Goal: Information Seeking & Learning: Compare options

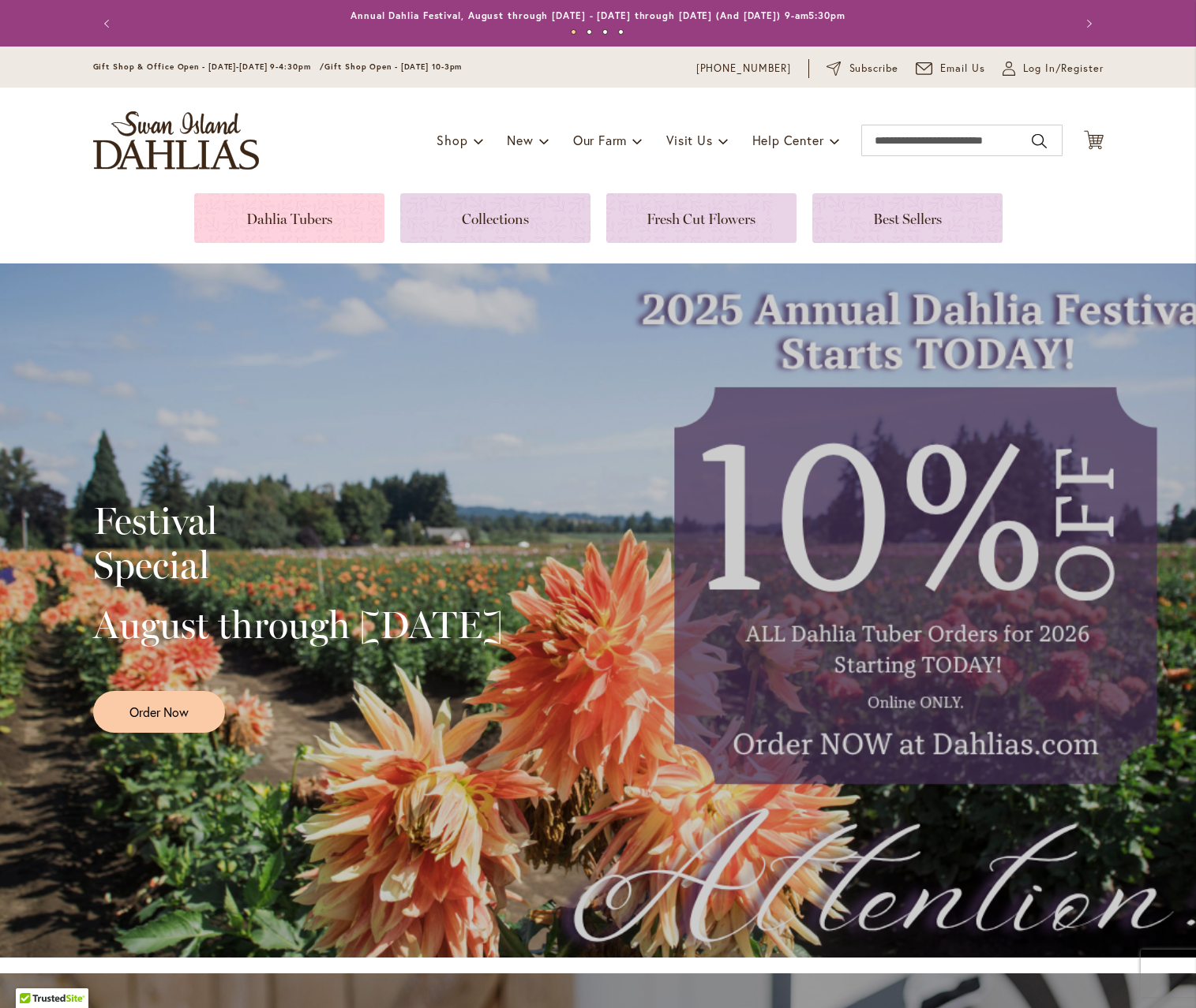
click at [322, 222] on link at bounding box center [289, 218] width 190 height 50
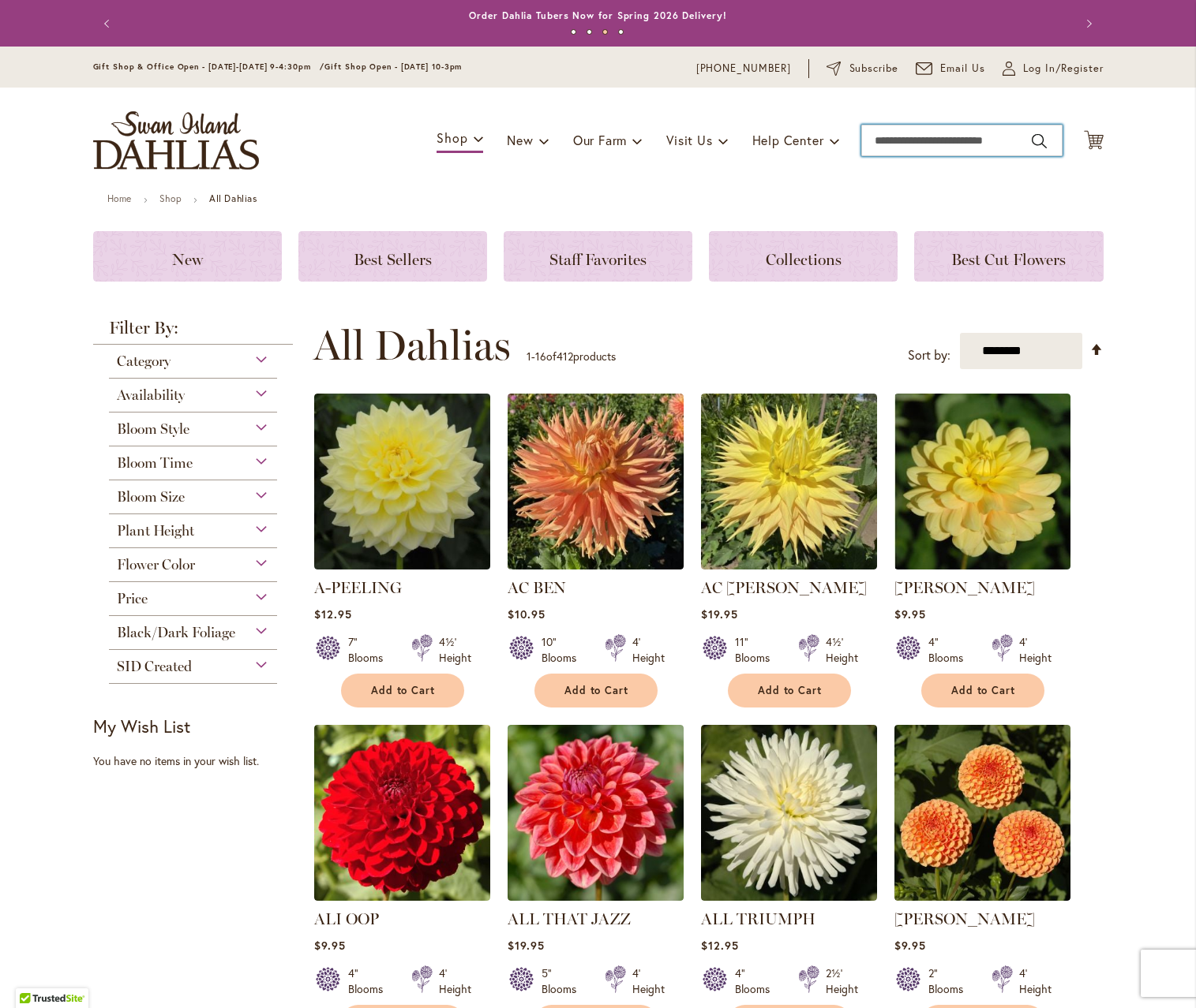
click at [948, 141] on input "Search" at bounding box center [962, 140] width 202 height 32
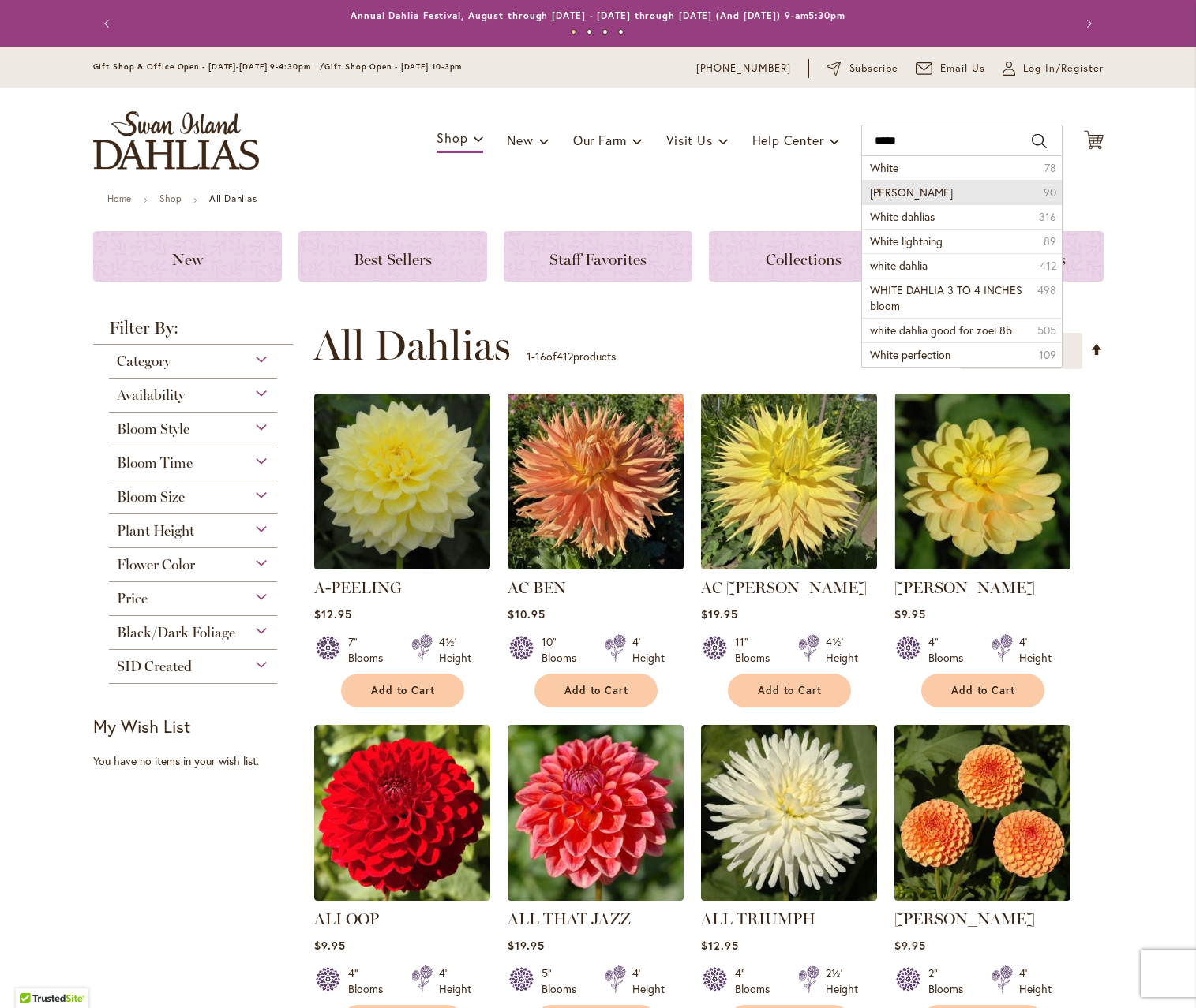
click at [262, 460] on div "Bloom Time" at bounding box center [193, 459] width 169 height 25
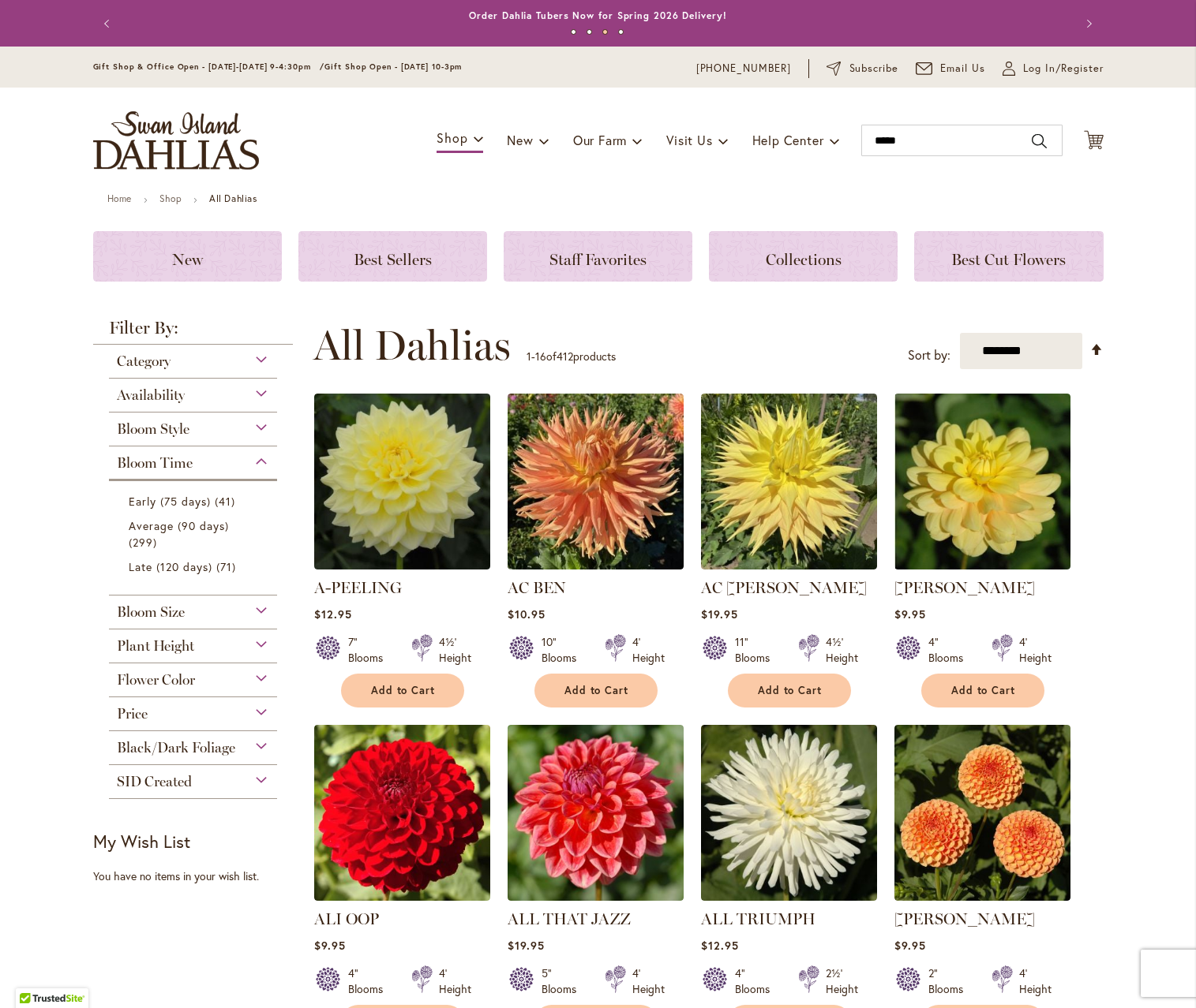
click at [261, 678] on div "Flower Color" at bounding box center [193, 675] width 169 height 25
type input "*****"
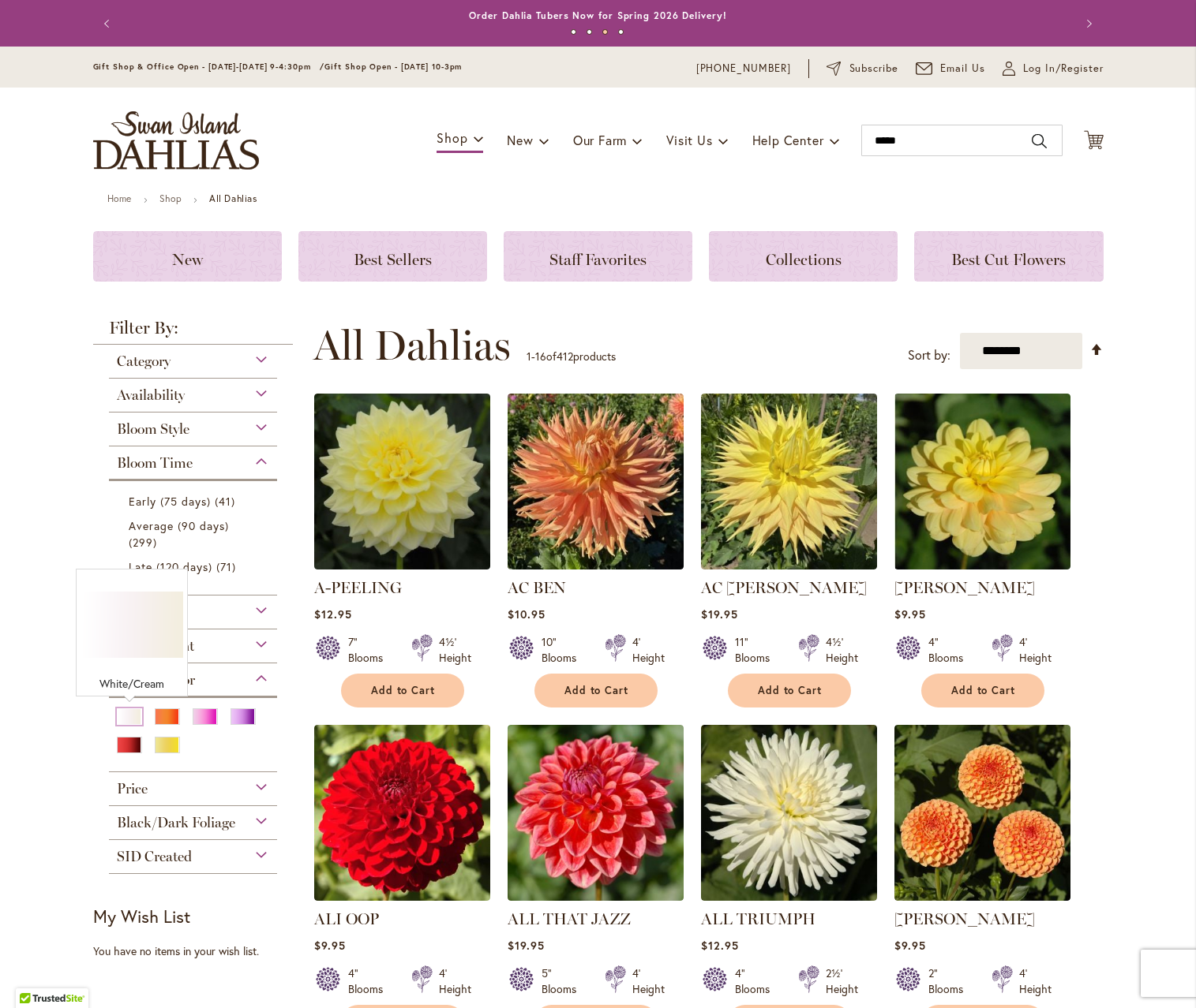
click at [131, 715] on div "White/Cream" at bounding box center [129, 716] width 25 height 17
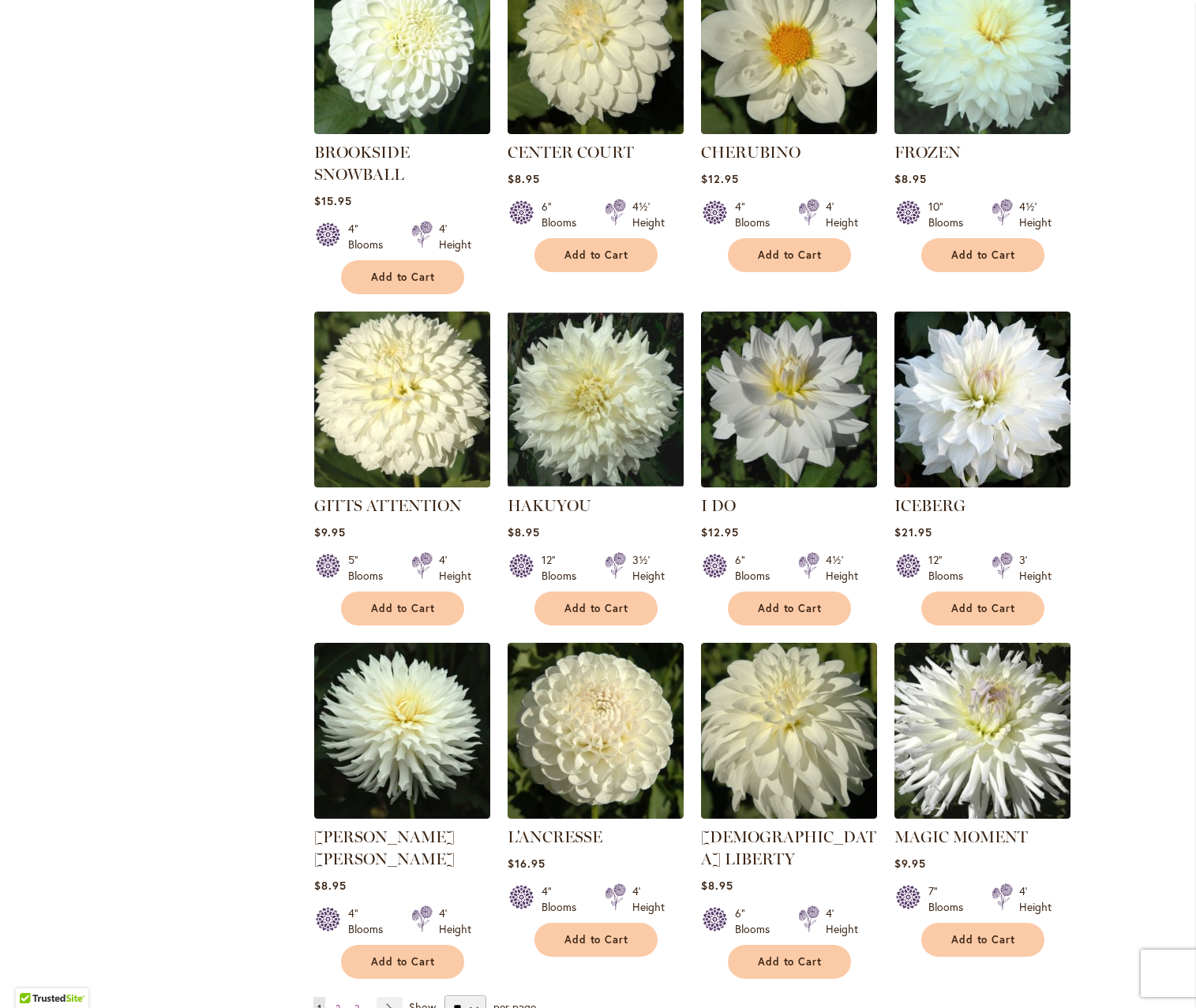
scroll to position [743, 0]
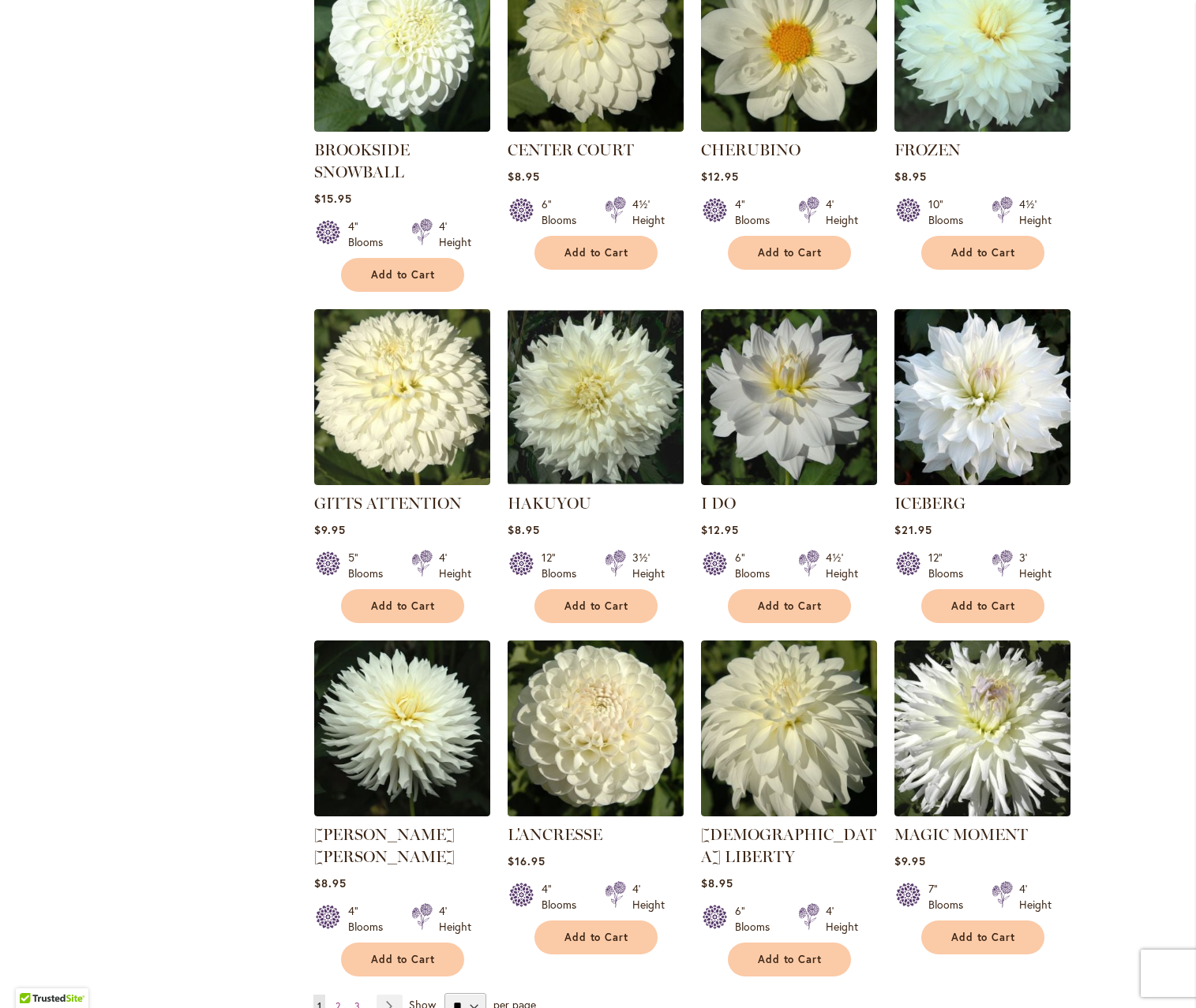
click at [580, 743] on img at bounding box center [595, 728] width 185 height 185
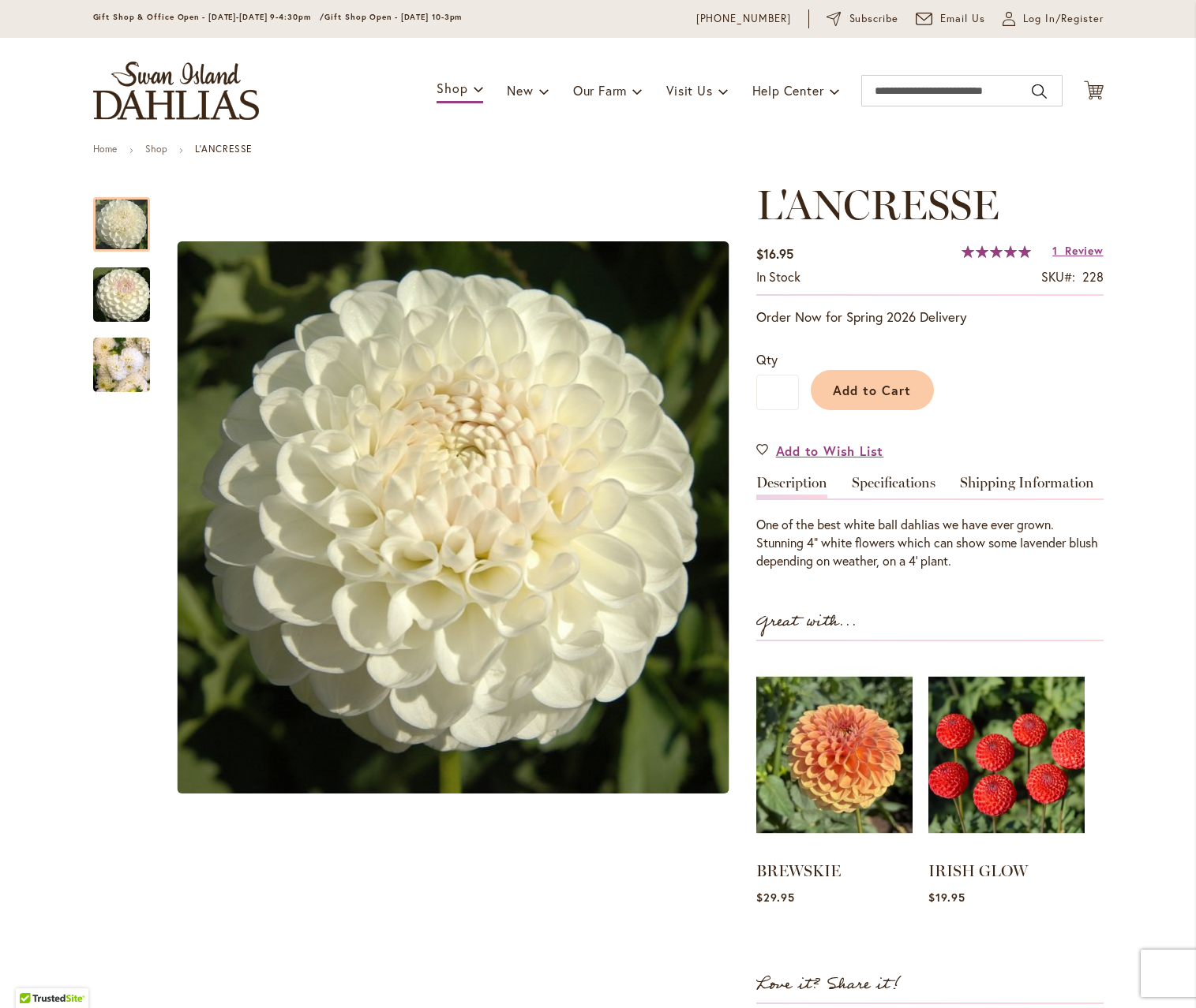
scroll to position [56, 0]
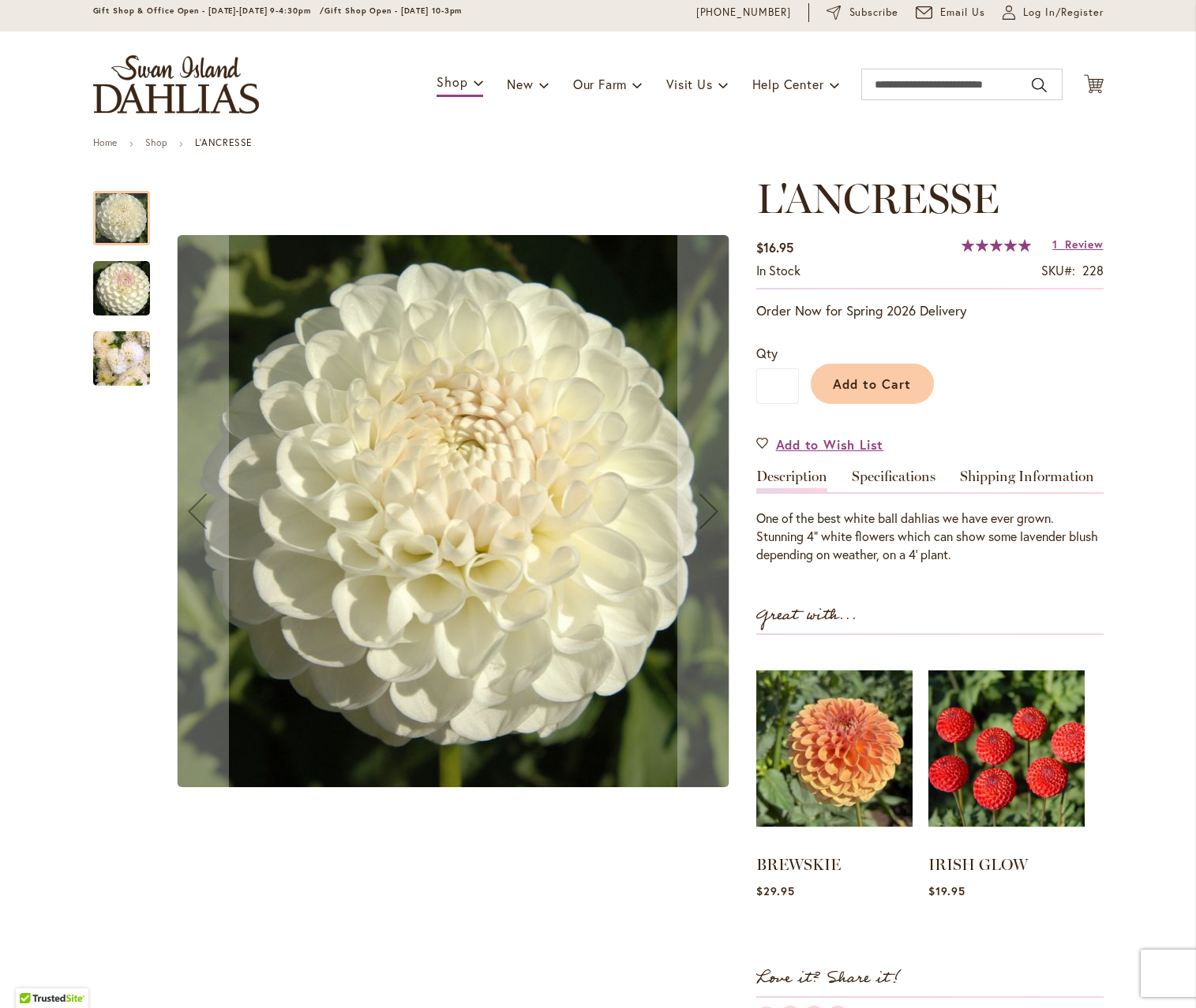
click at [110, 362] on img "L'ANCRESSE" at bounding box center [121, 359] width 57 height 75
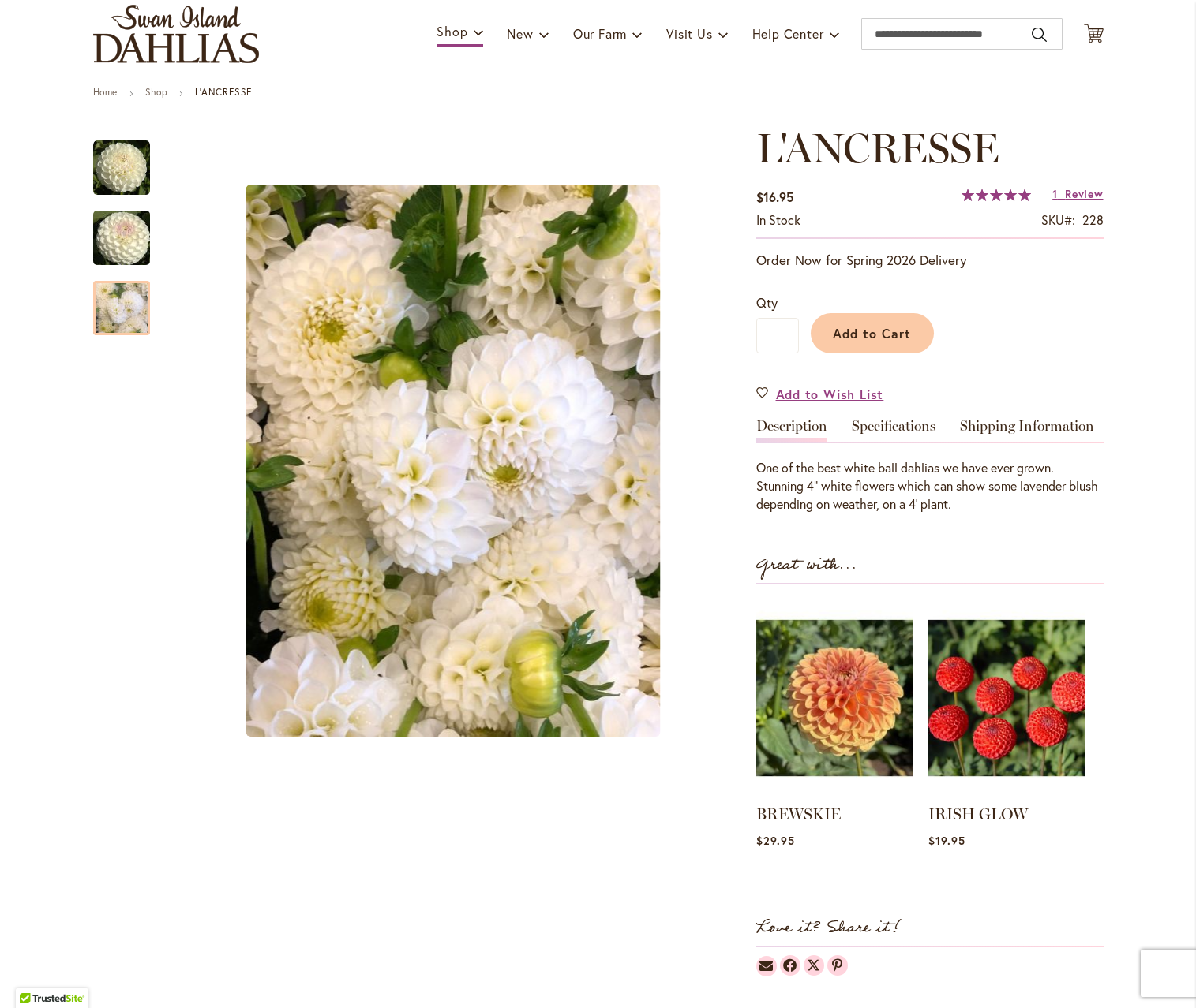
scroll to position [106, 0]
click at [902, 422] on link "Specifications" at bounding box center [893, 431] width 83 height 23
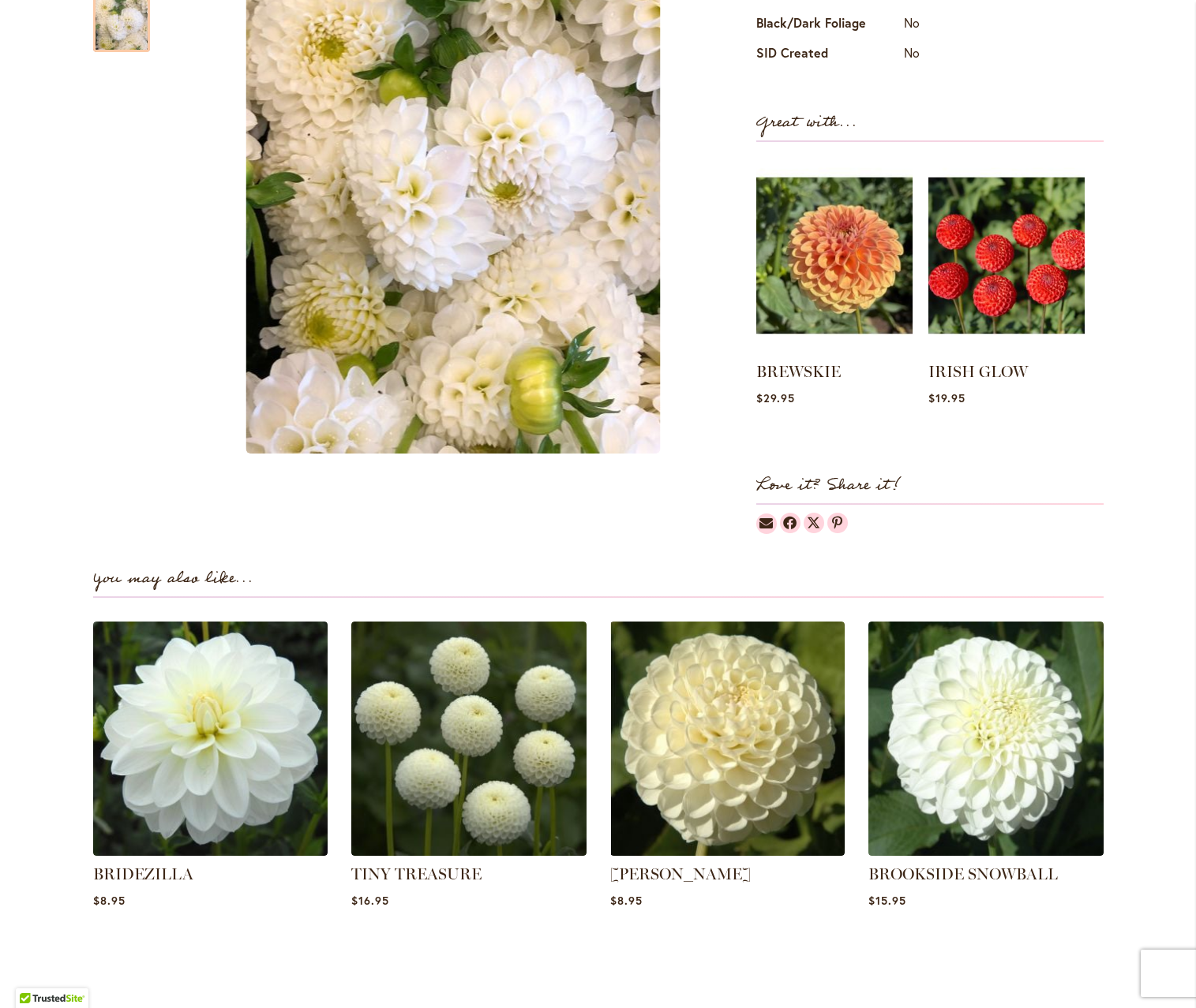
scroll to position [955, 0]
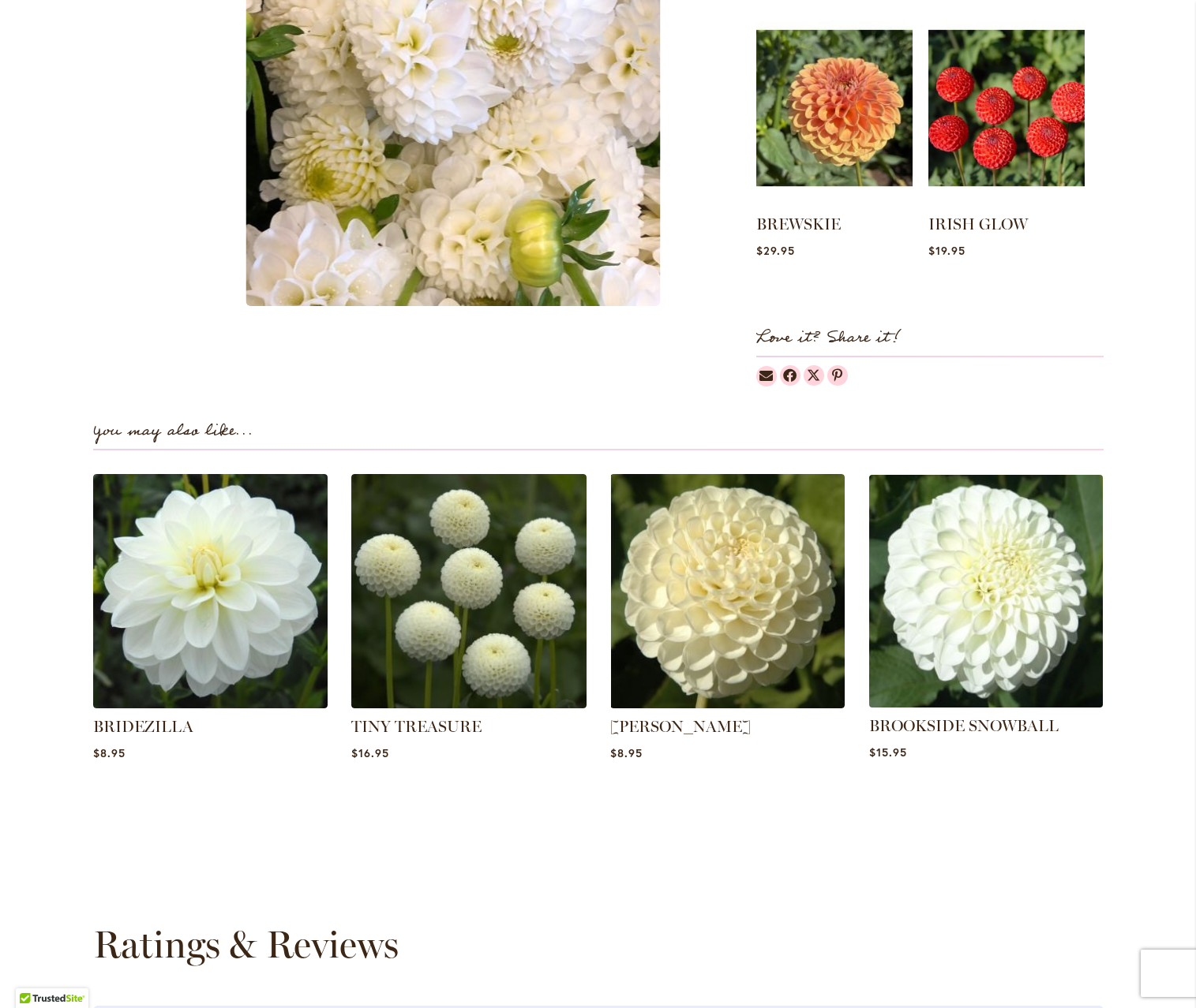
click at [1014, 601] on img at bounding box center [985, 590] width 244 height 244
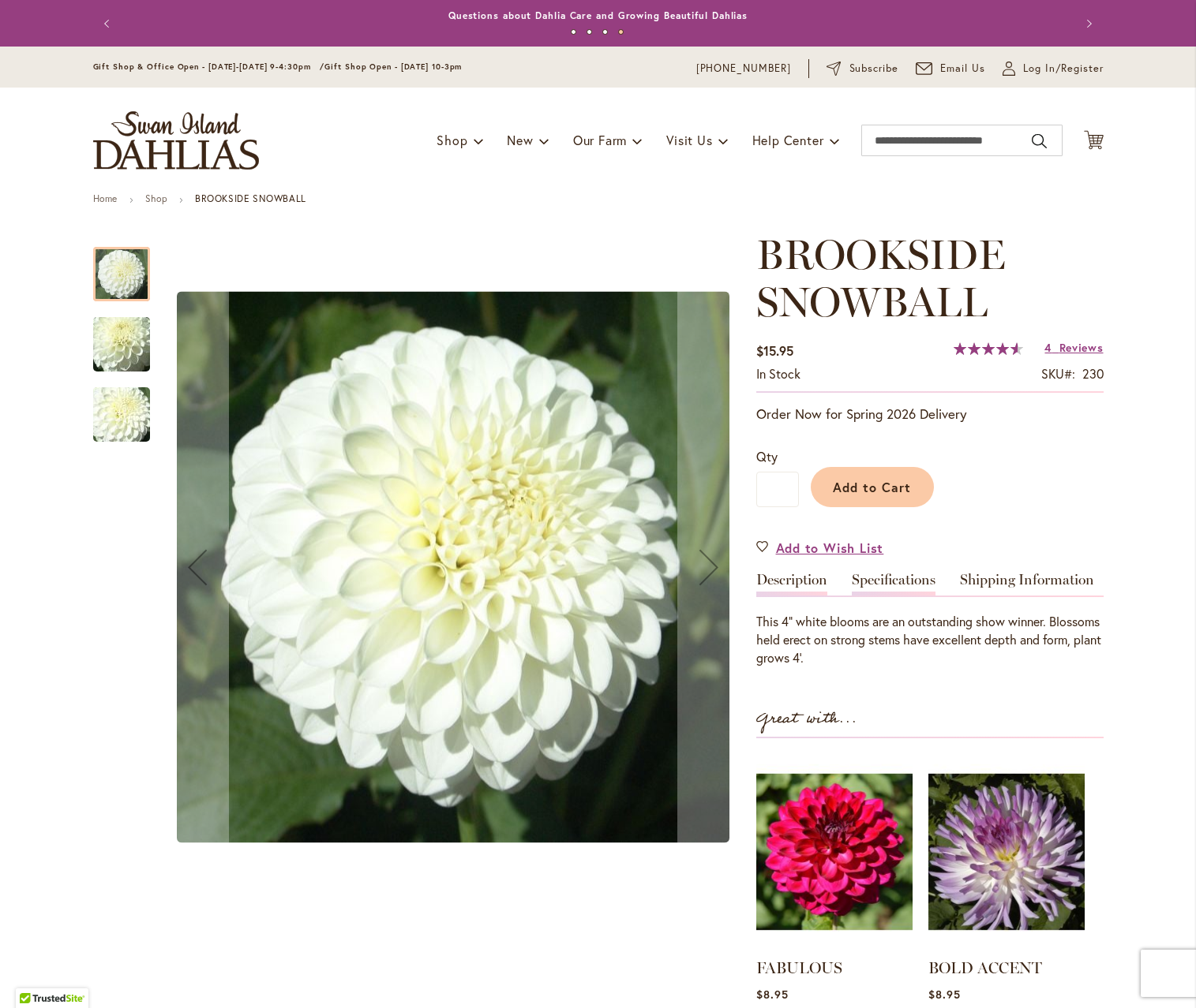
click at [890, 585] on link "Specifications" at bounding box center [893, 584] width 83 height 23
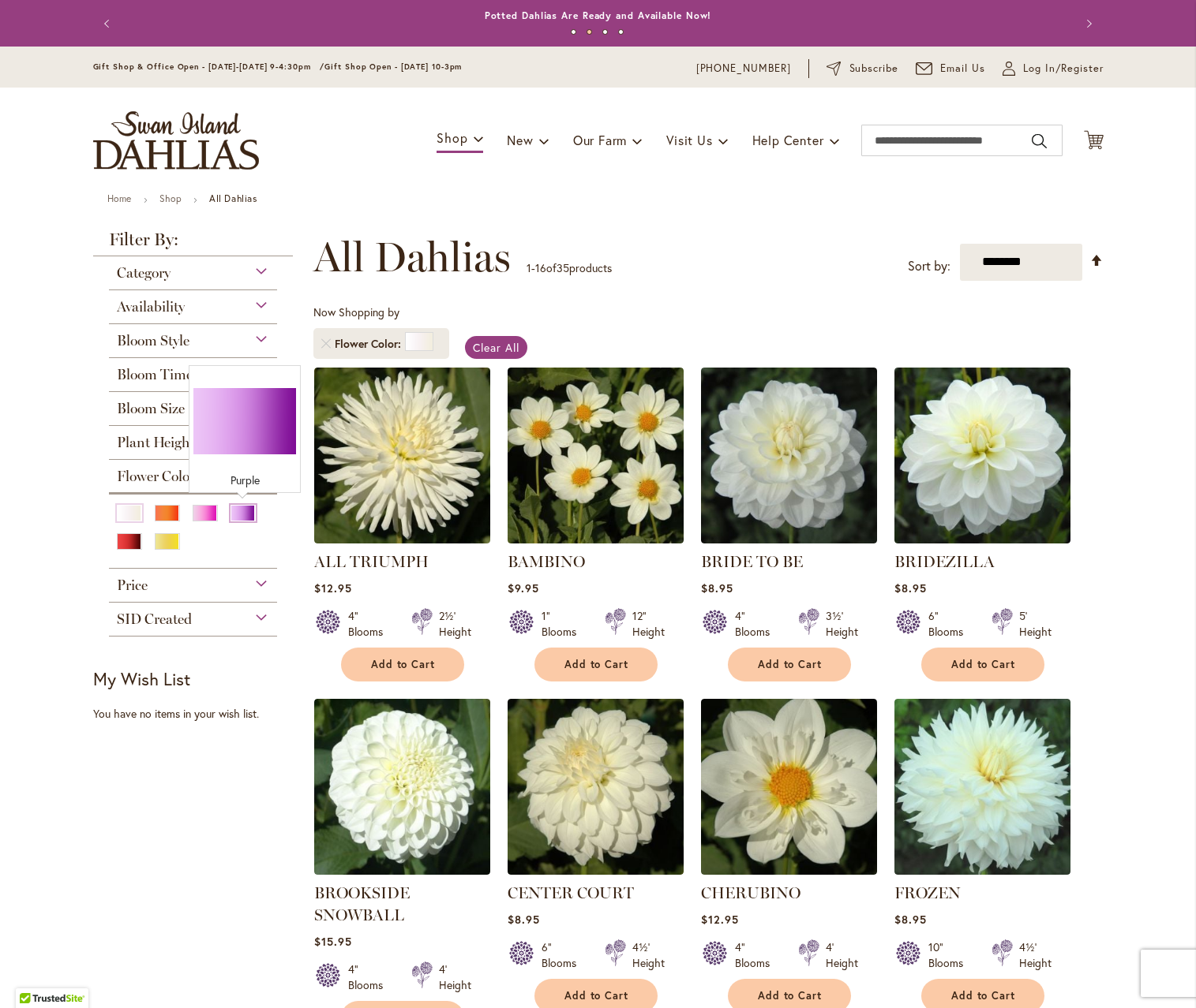
click at [247, 514] on div "Purple" at bounding box center [243, 512] width 25 height 17
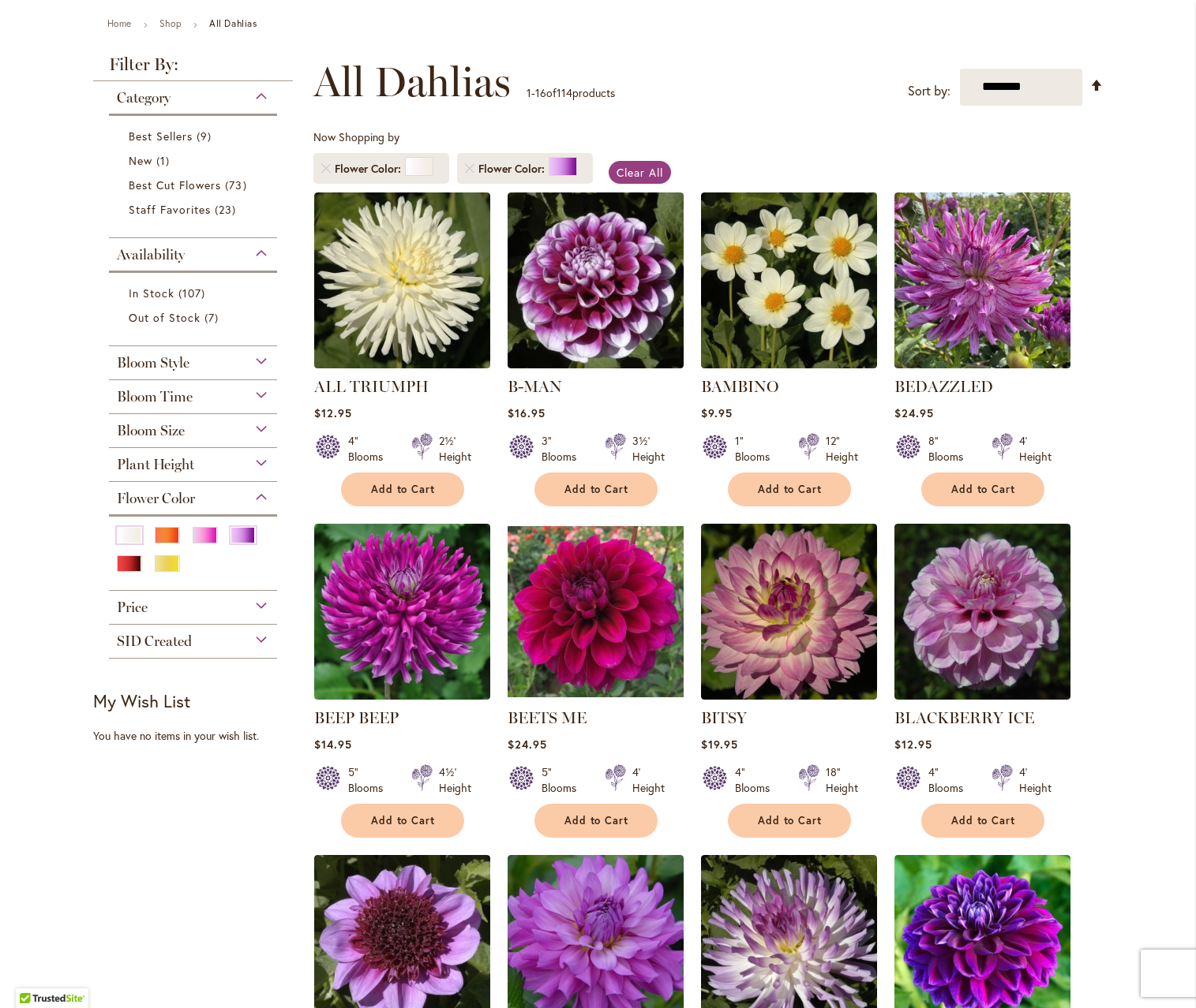
scroll to position [171, 0]
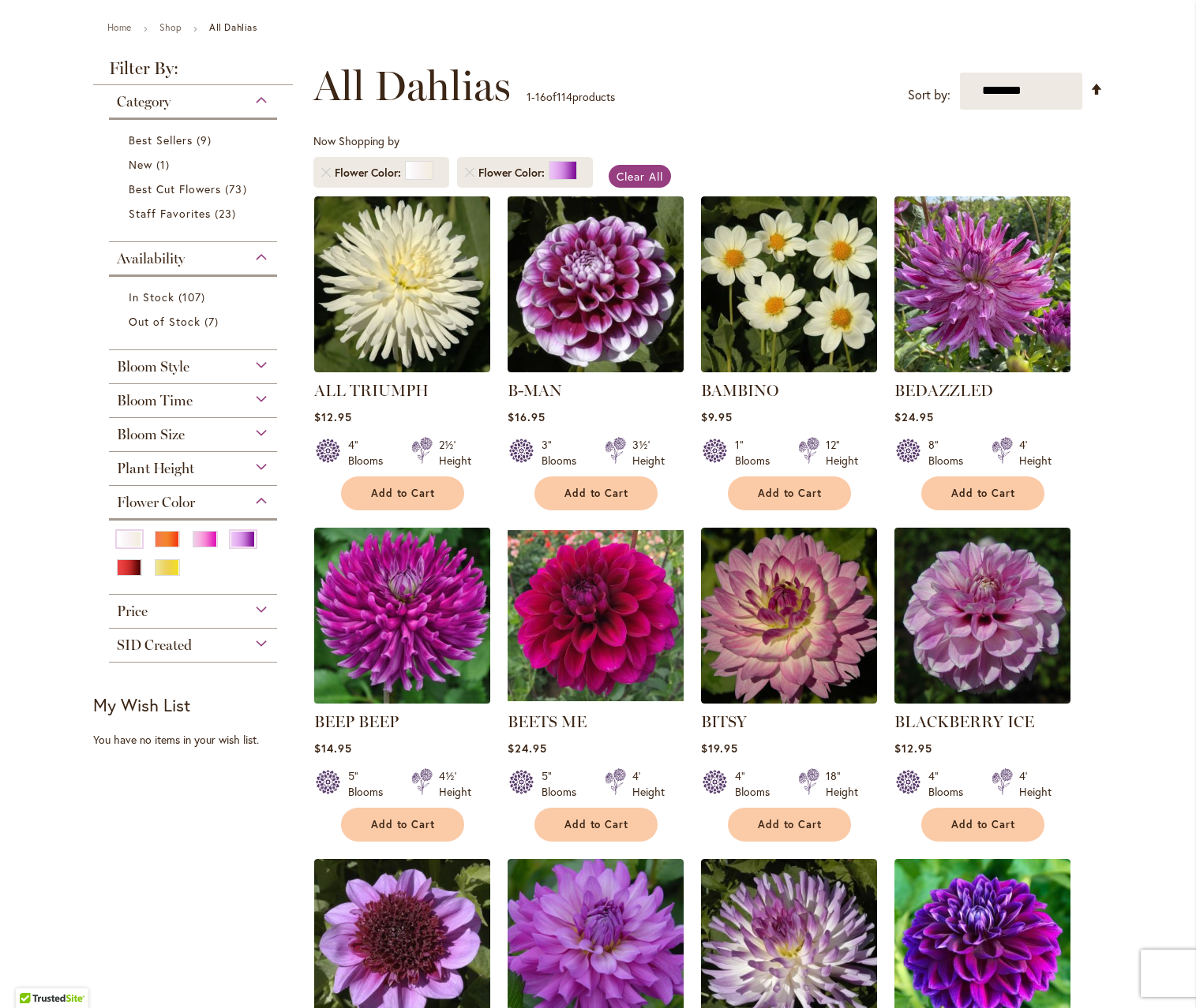
click at [415, 616] on img at bounding box center [401, 615] width 185 height 185
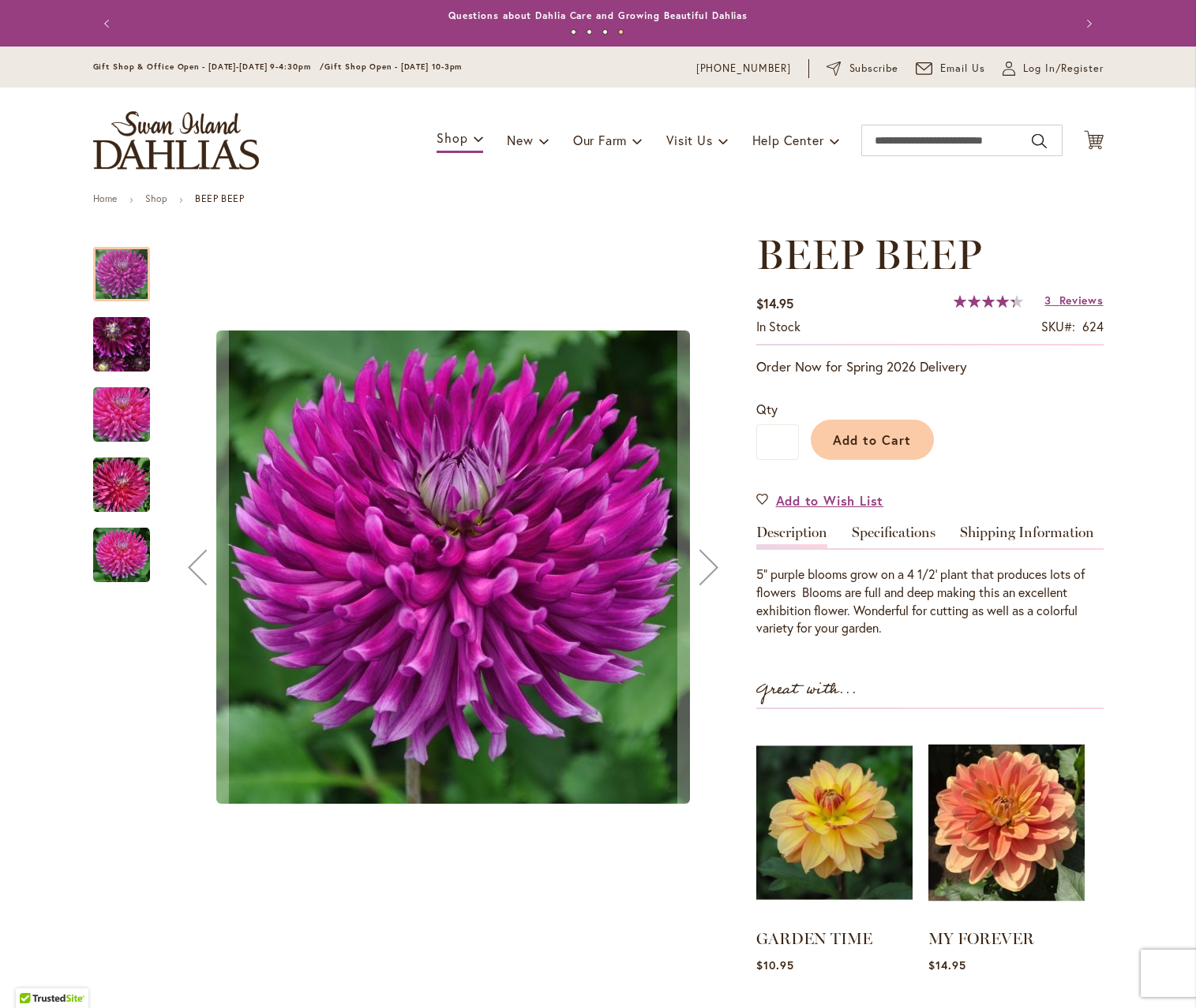
click at [116, 343] on img "BEEP BEEP" at bounding box center [122, 344] width 114 height 85
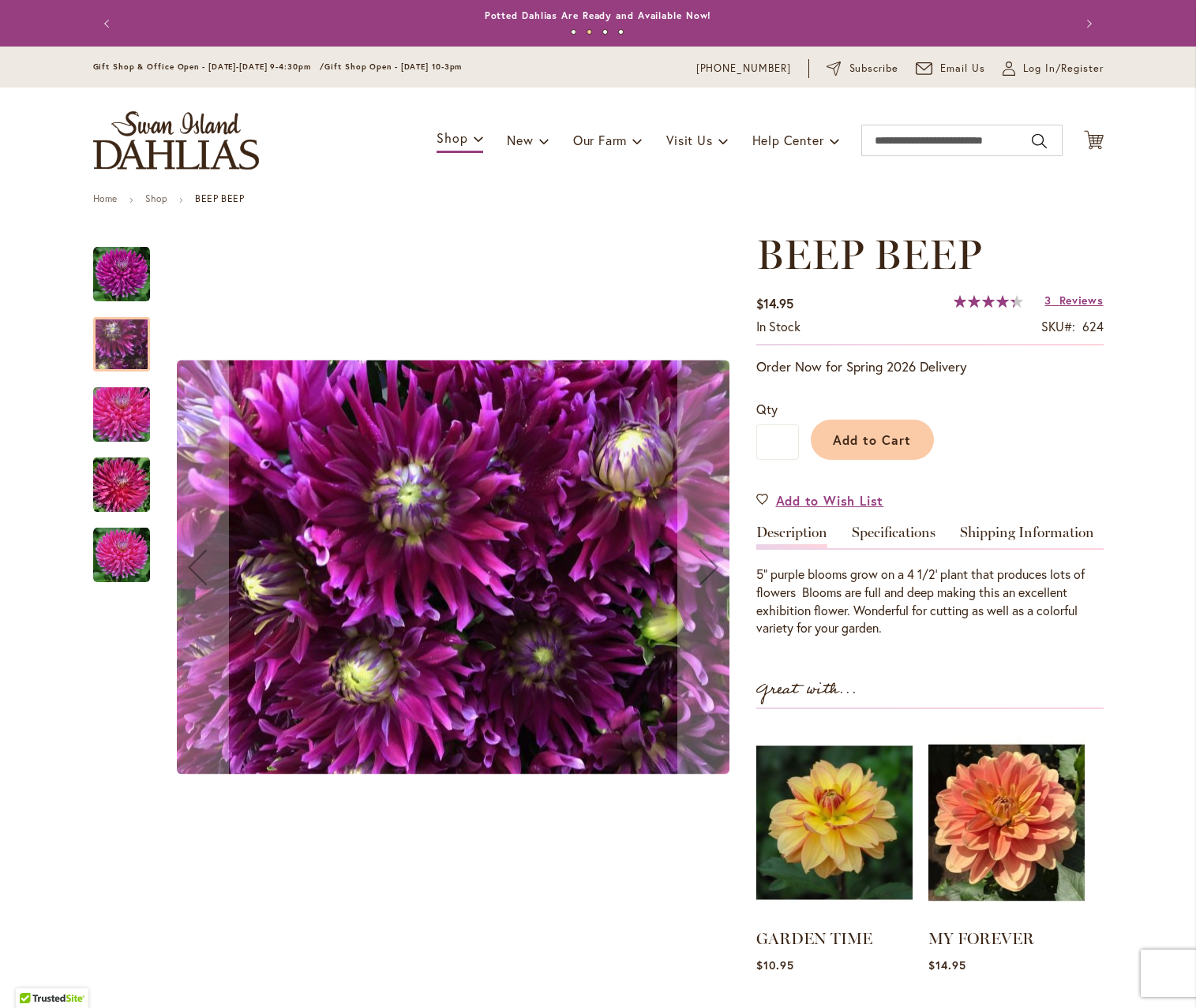
click at [117, 412] on img "BEEP BEEP" at bounding box center [122, 415] width 114 height 75
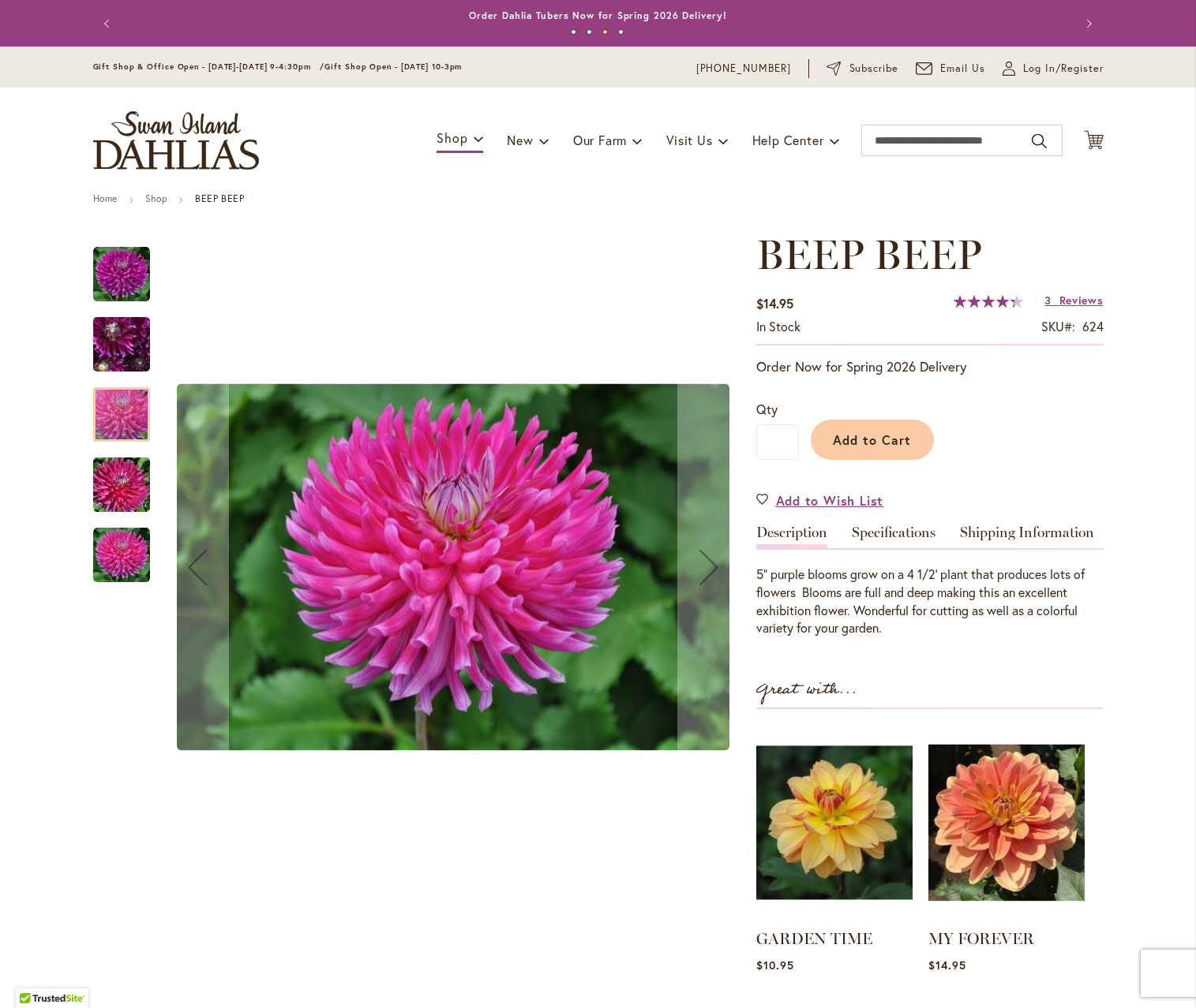
click at [122, 485] on img "BEEP BEEP" at bounding box center [122, 485] width 114 height 75
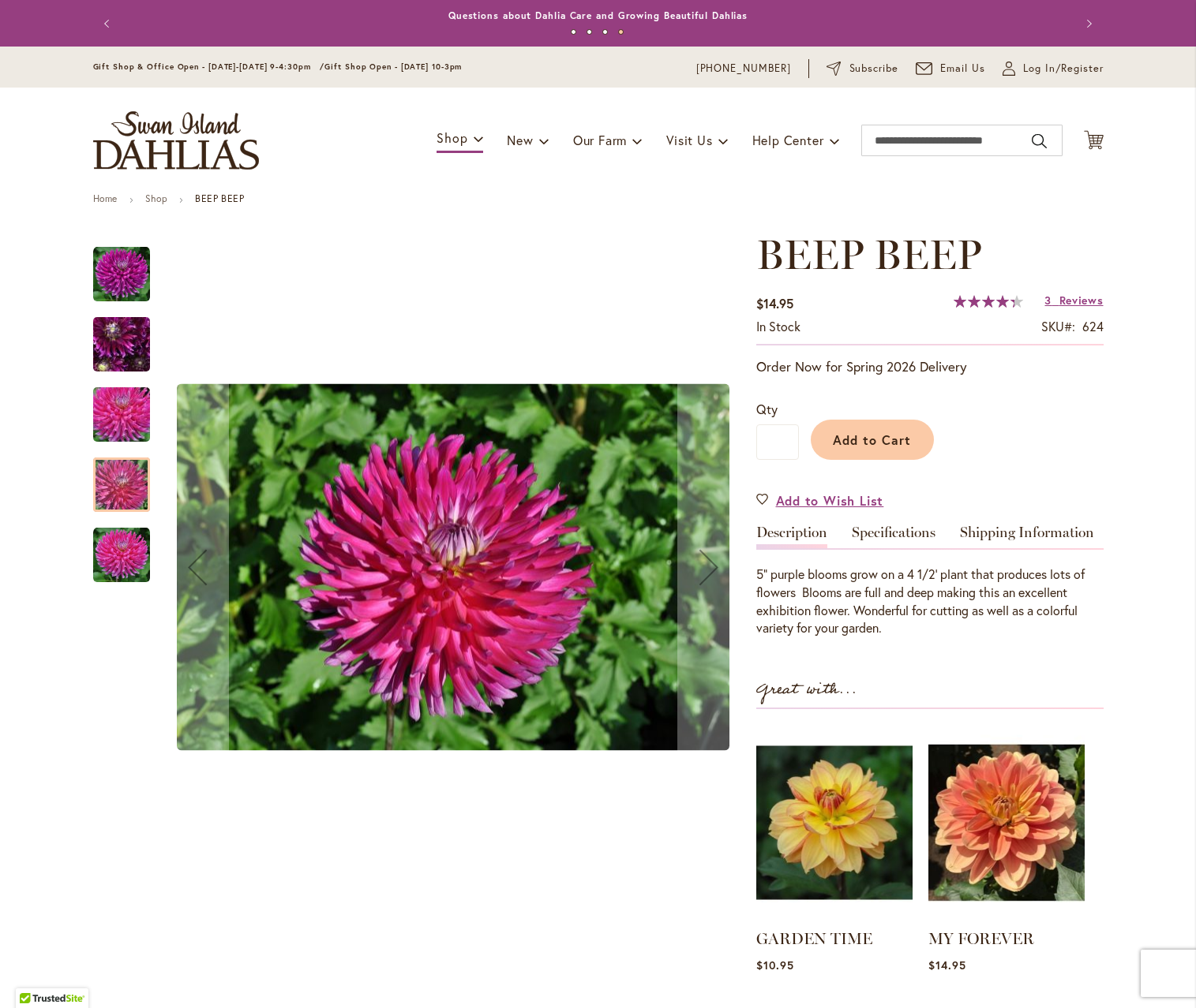
click at [121, 551] on img "BEEP BEEP" at bounding box center [121, 555] width 57 height 57
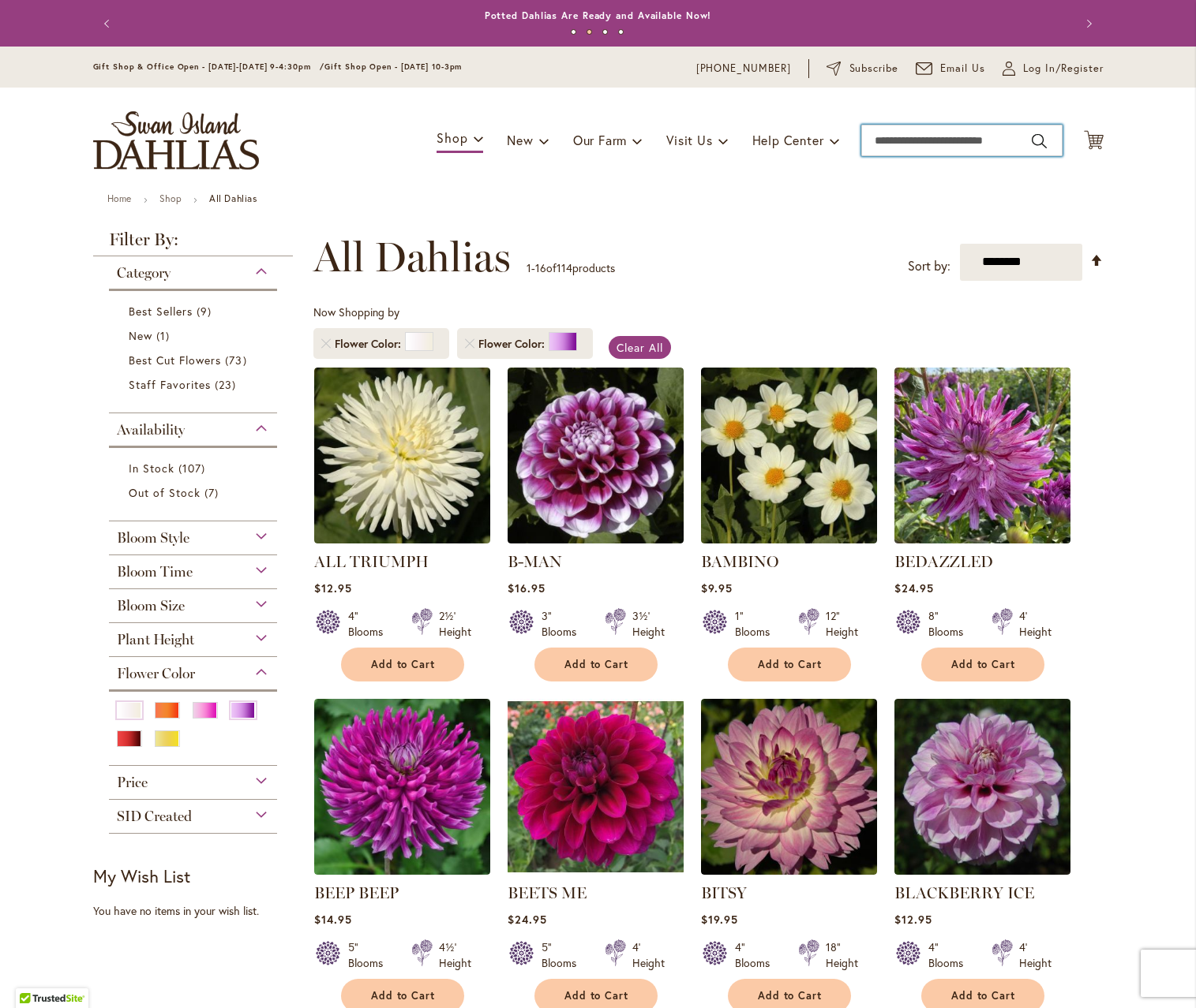
click at [969, 137] on input "Search" at bounding box center [962, 140] width 202 height 32
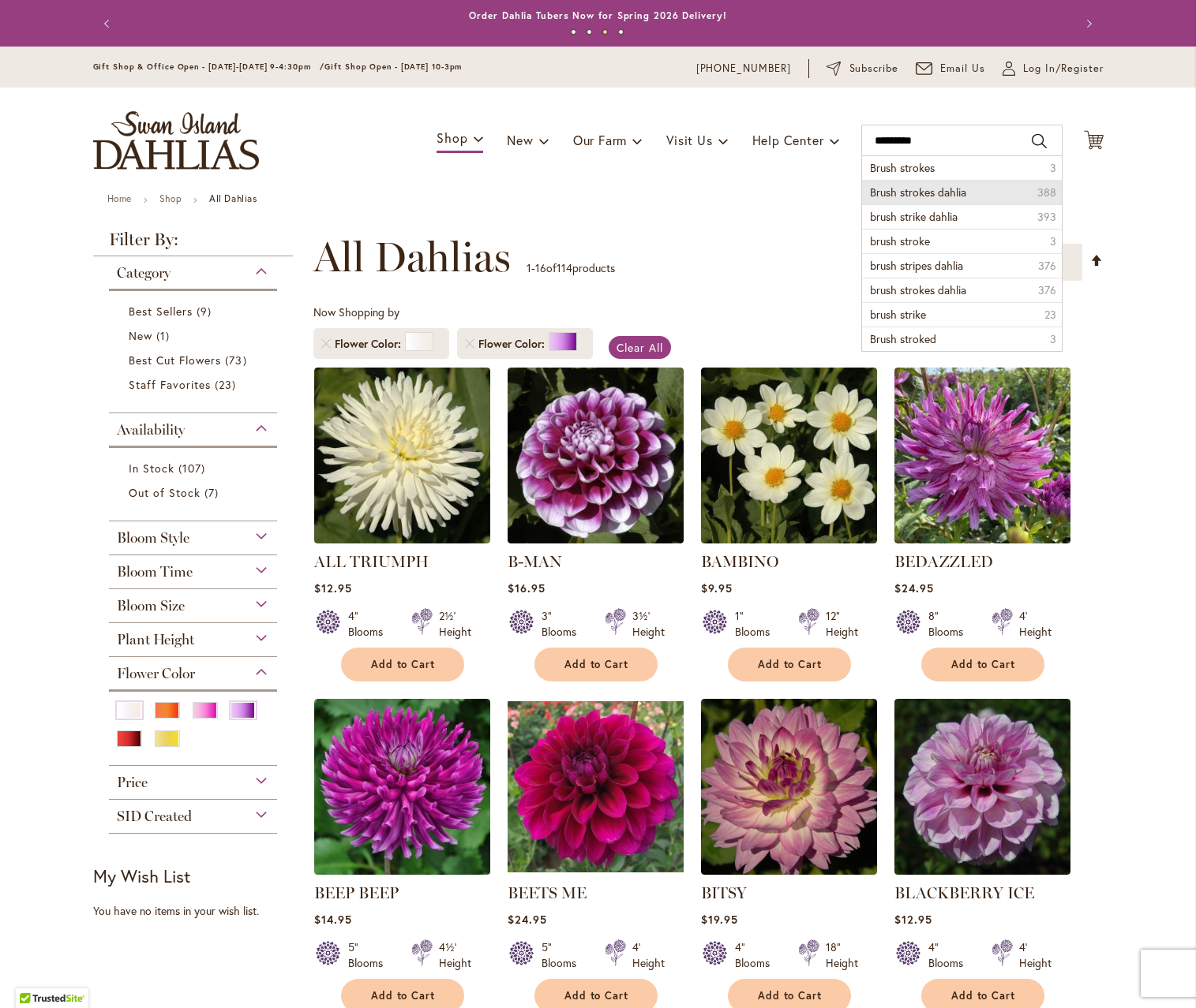
click at [971, 190] on li "Brush strokes dahlia 388" at bounding box center [962, 192] width 200 height 25
type input "**********"
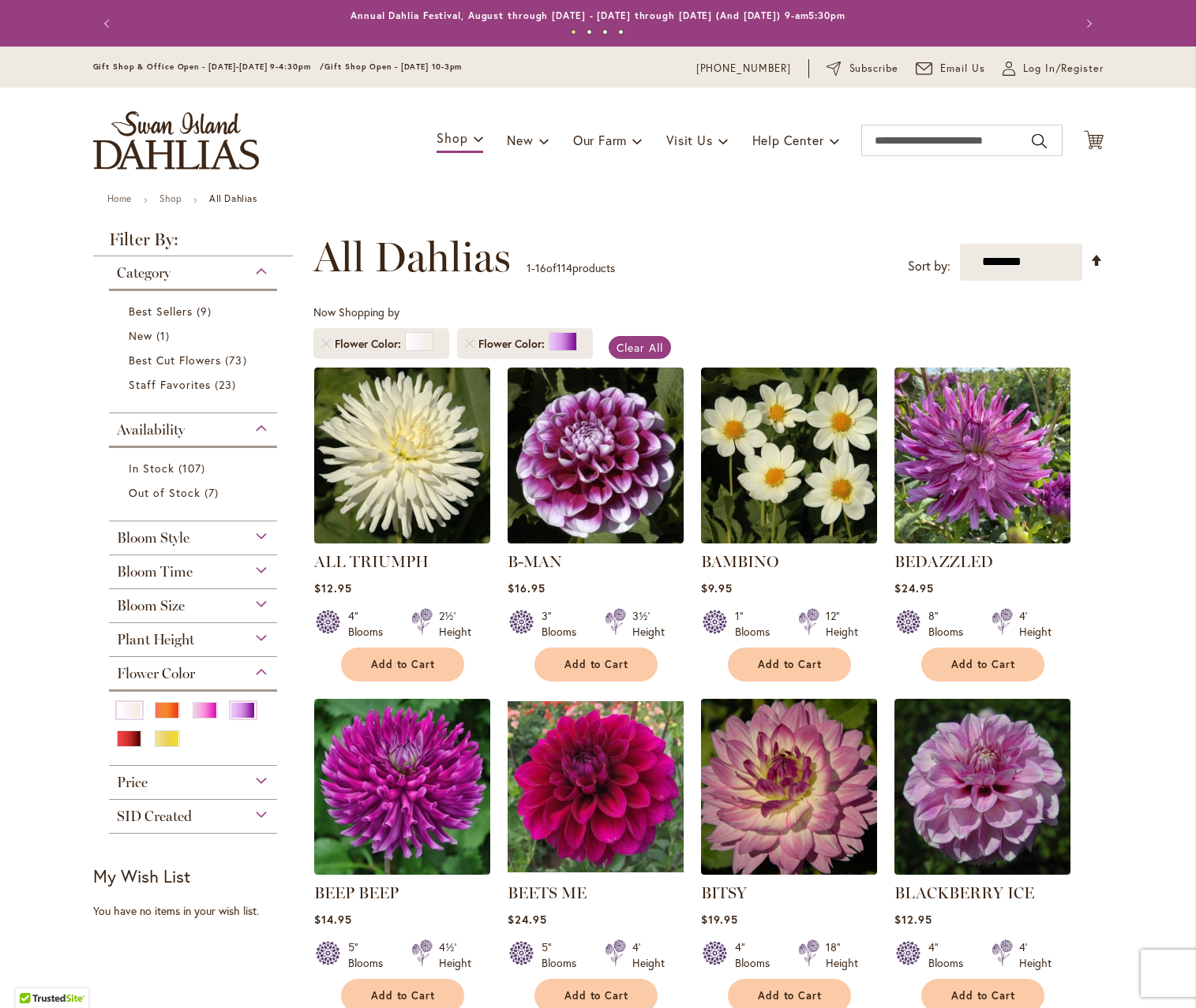
click at [776, 790] on img at bounding box center [788, 786] width 185 height 185
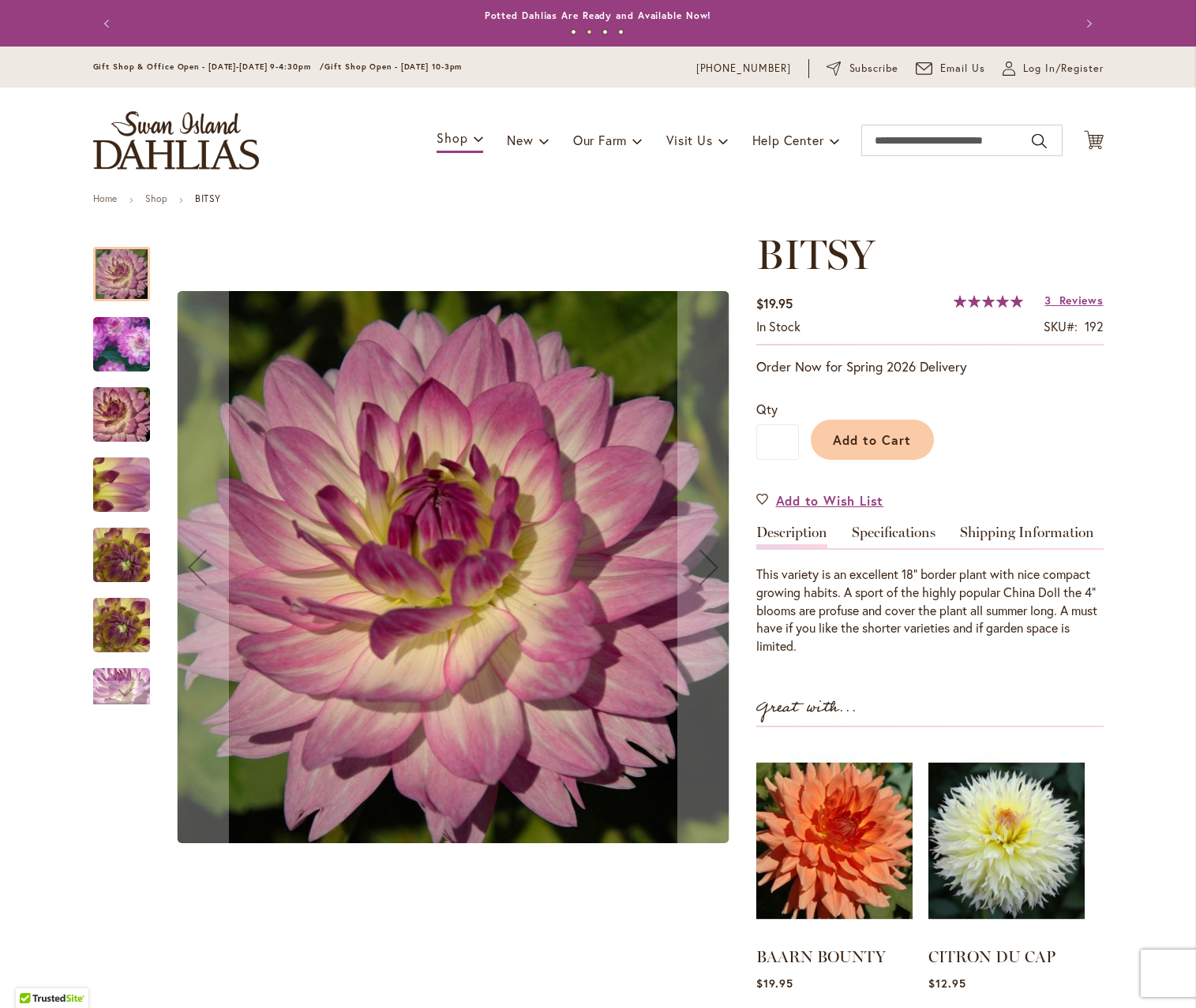
click at [120, 350] on img "BITSY" at bounding box center [121, 344] width 111 height 109
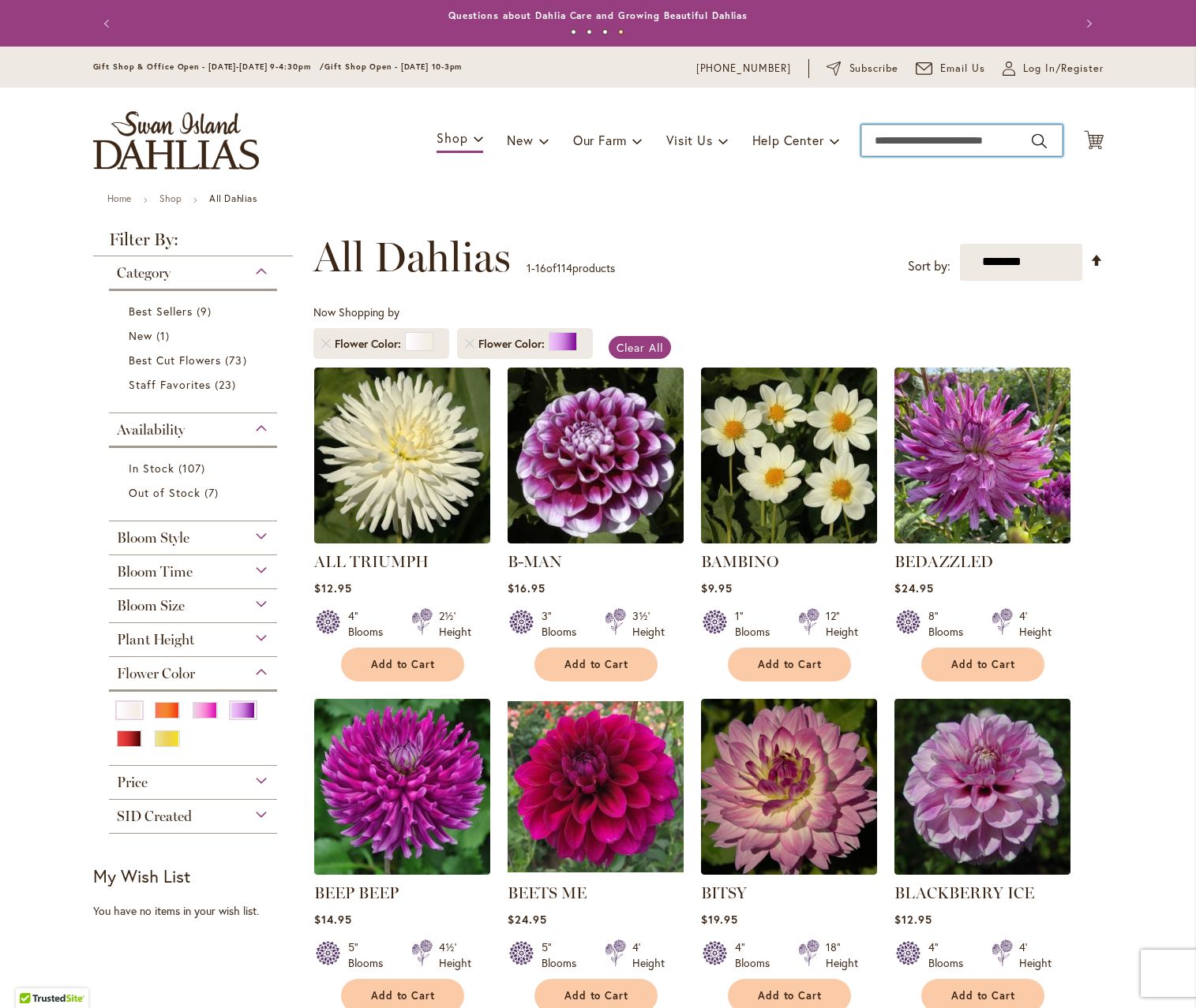
click at [964, 137] on input "Search" at bounding box center [962, 140] width 202 height 32
type input "*******"
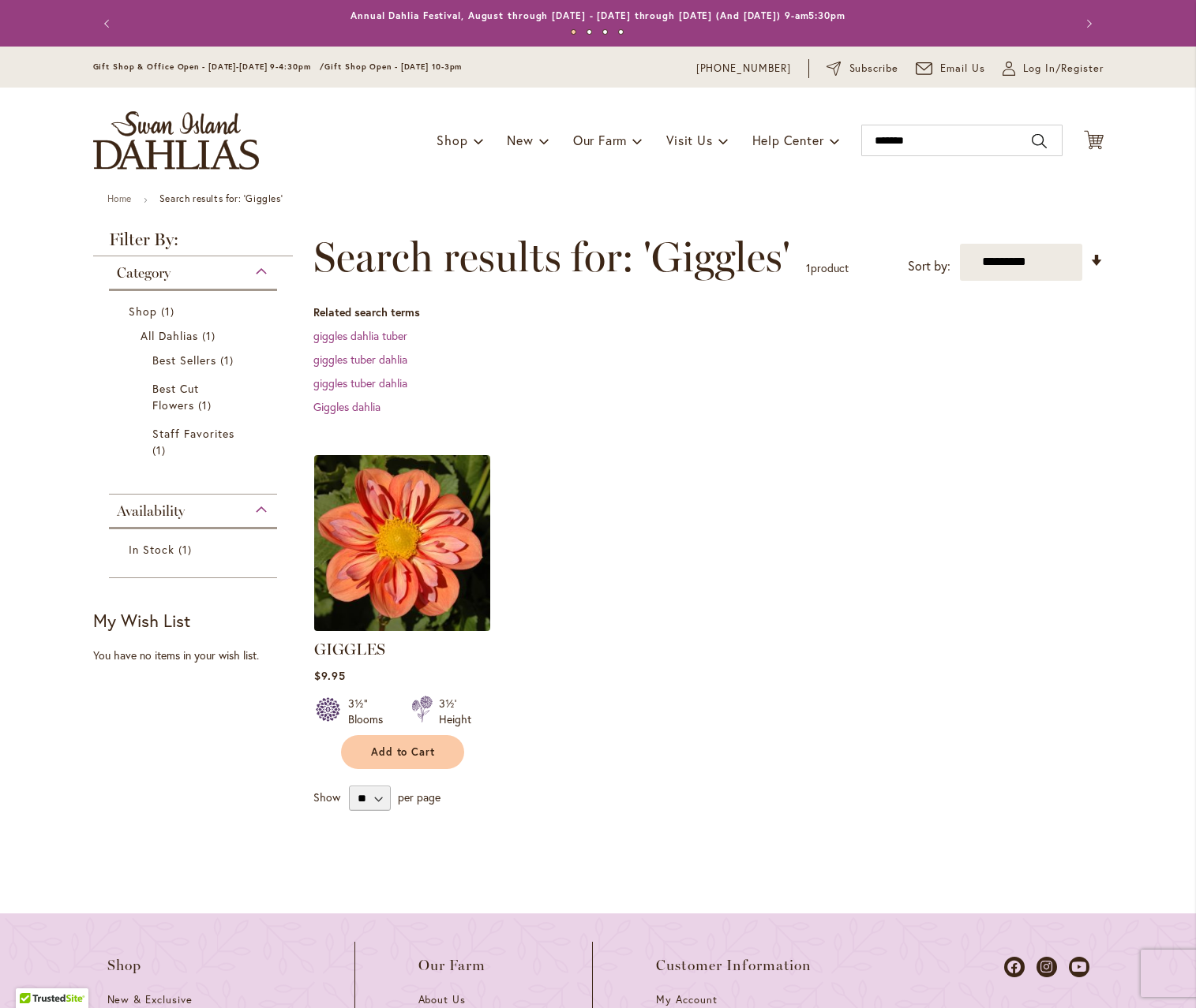
click at [397, 532] on img at bounding box center [401, 542] width 185 height 185
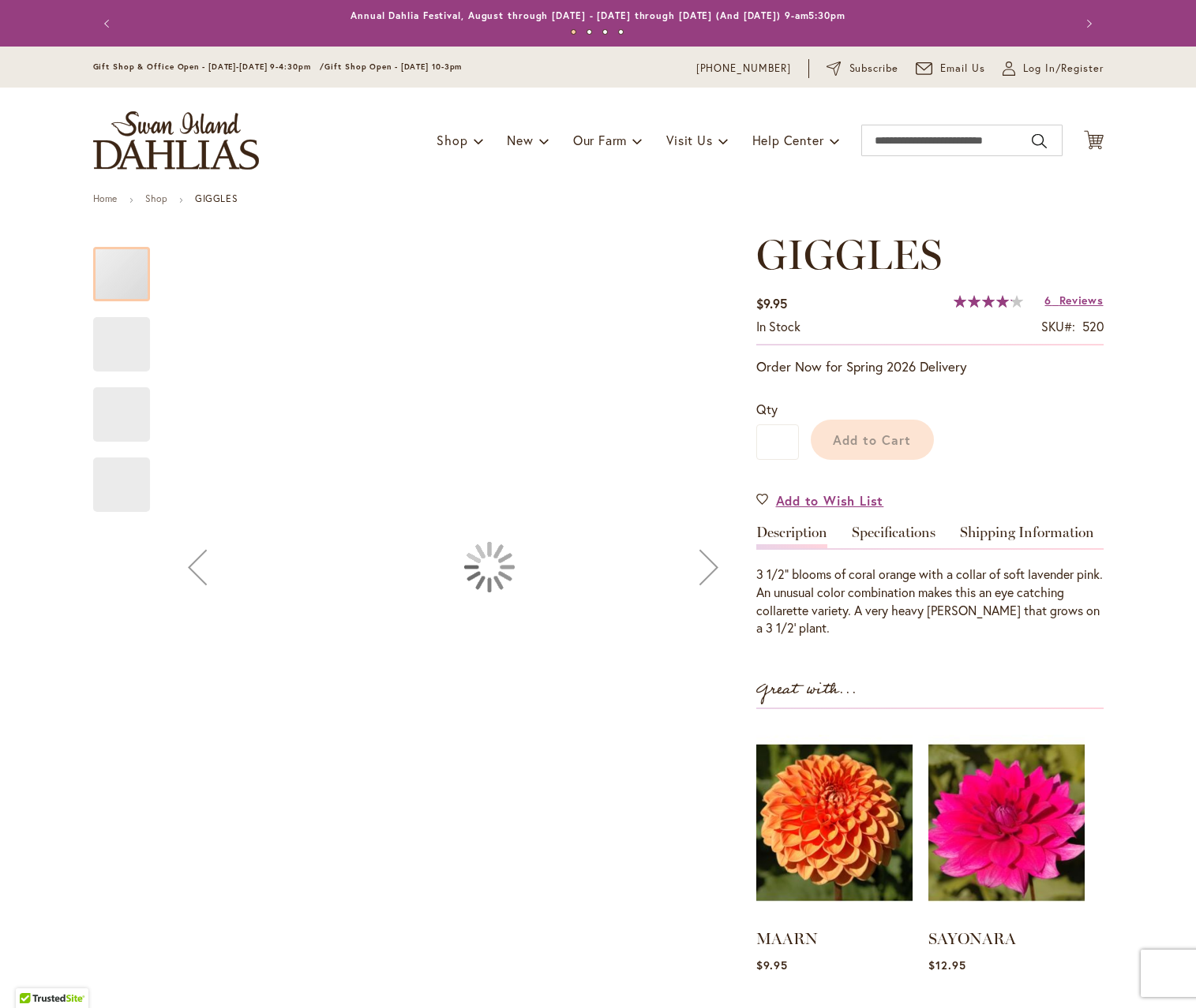
scroll to position [1, 0]
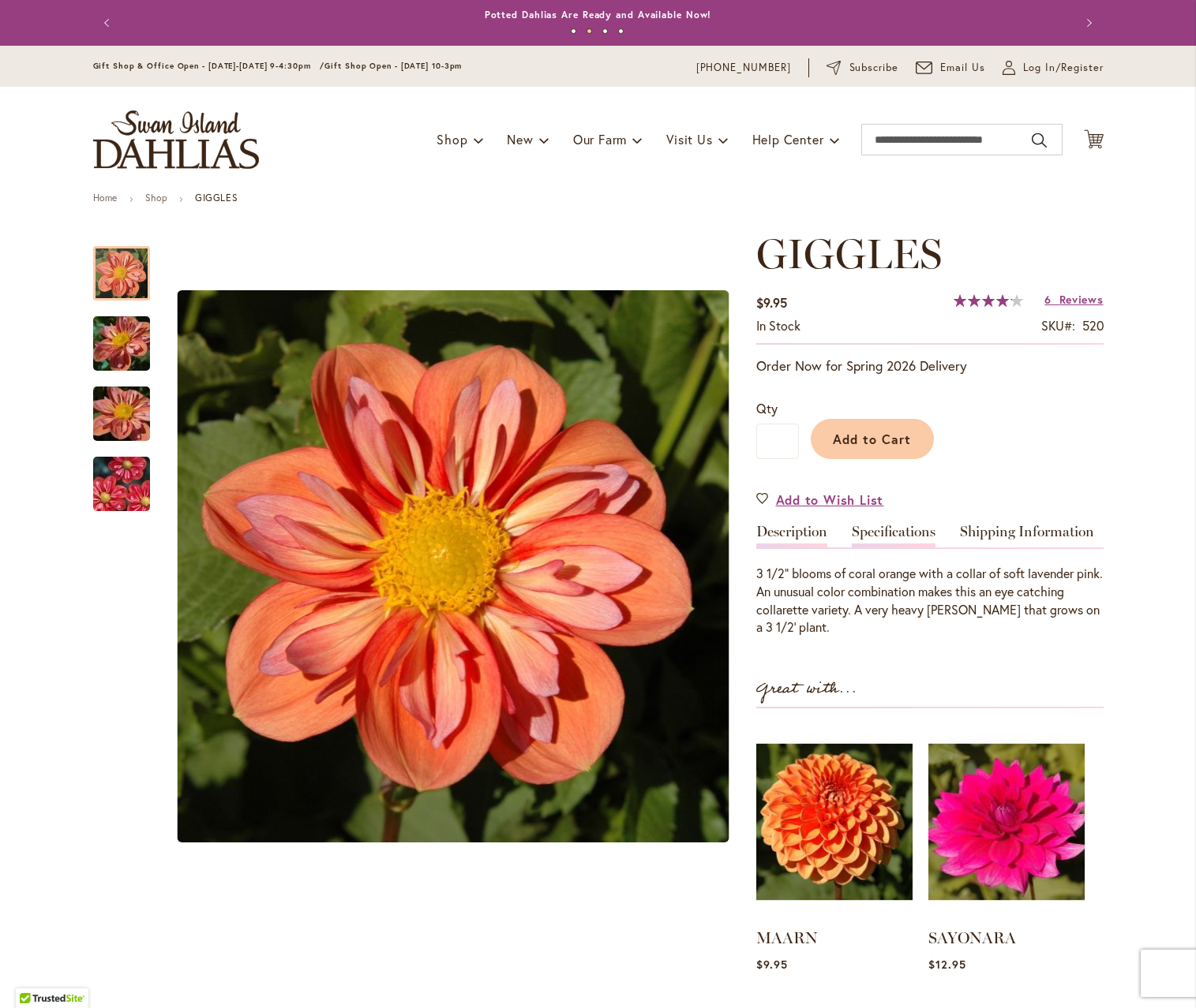
click at [888, 528] on link "Specifications" at bounding box center [893, 536] width 83 height 23
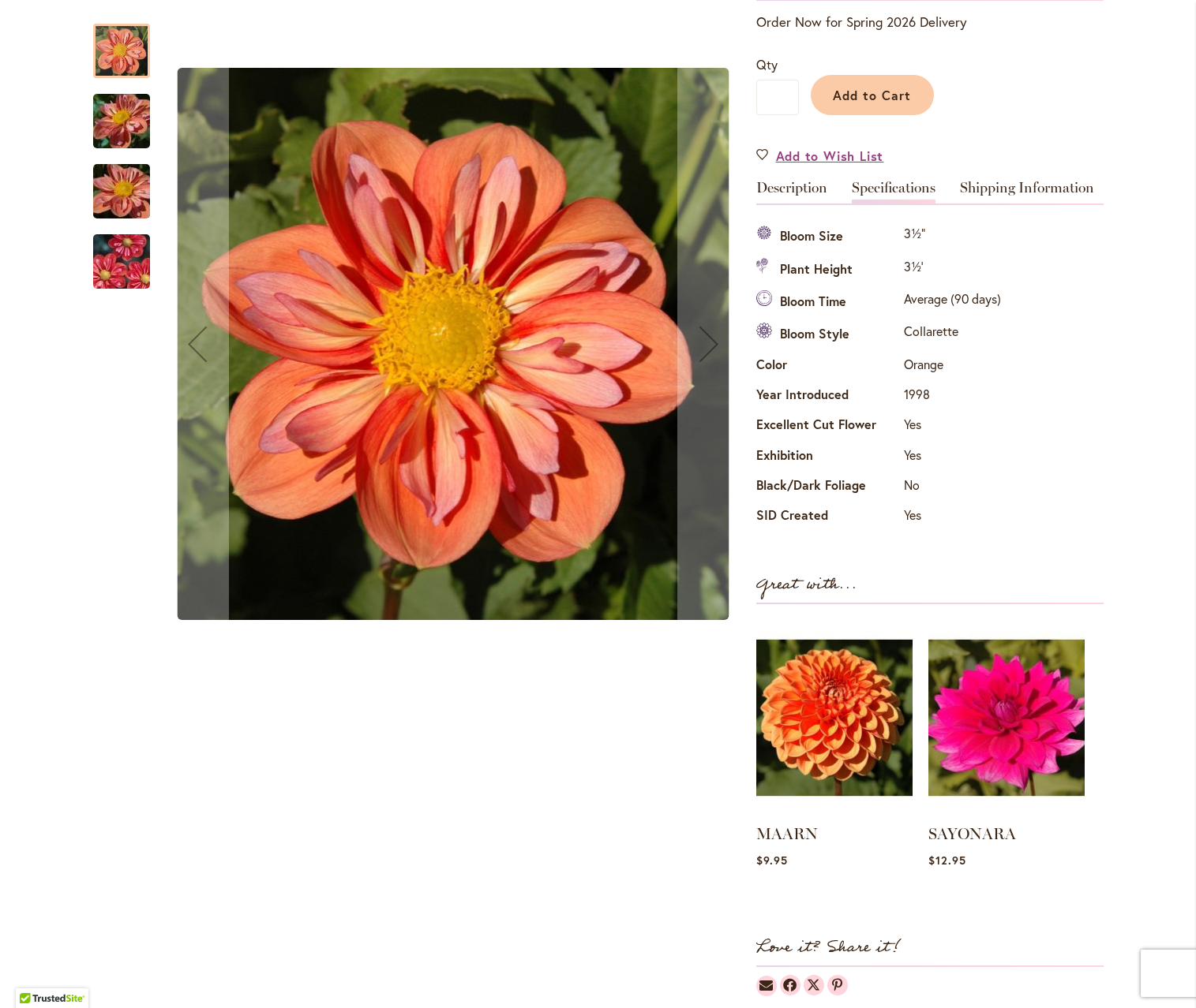
scroll to position [346, 0]
click at [124, 264] on img "GIGGLES" at bounding box center [122, 262] width 114 height 75
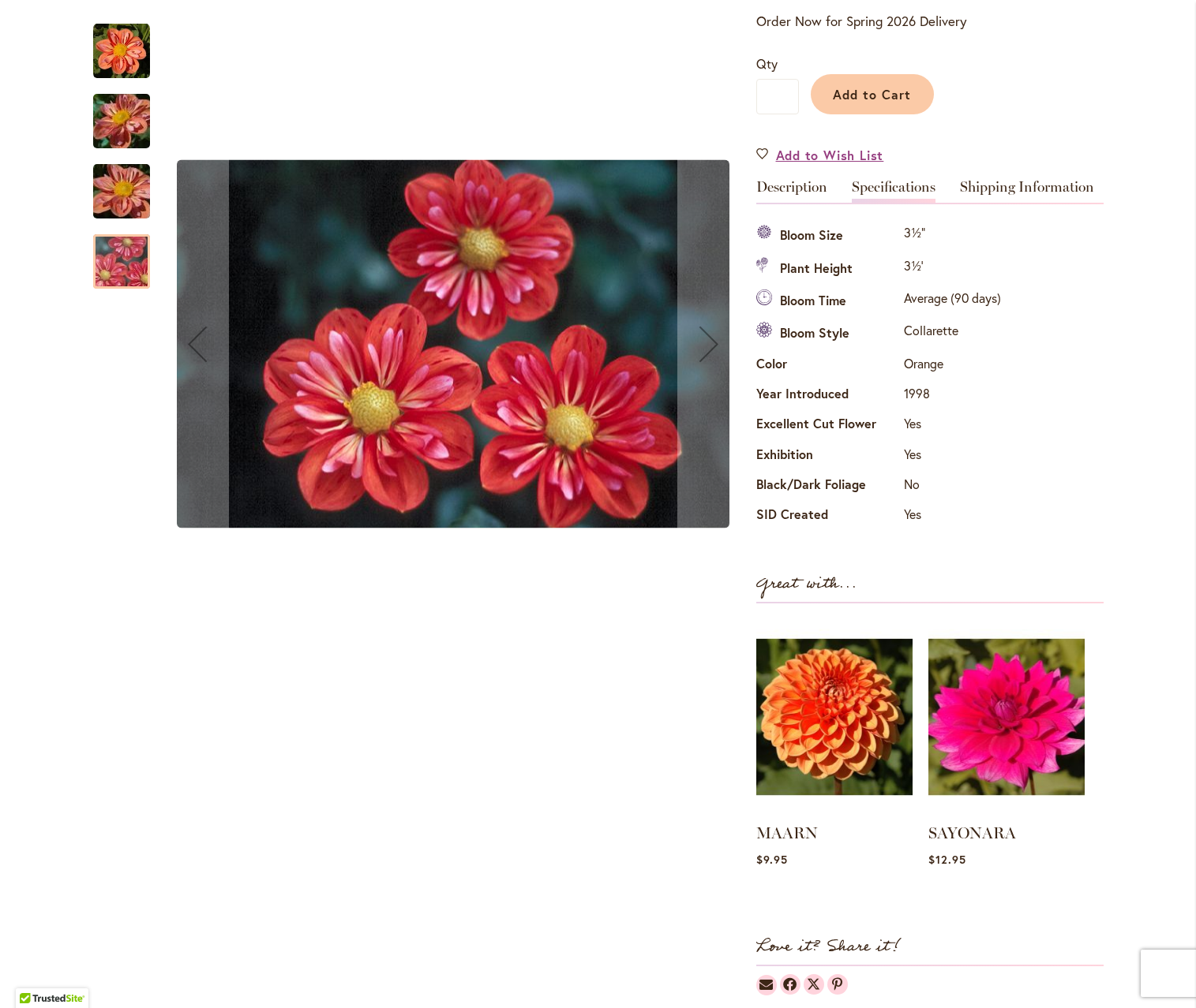
click at [127, 189] on img "GIGGLES" at bounding box center [122, 191] width 114 height 85
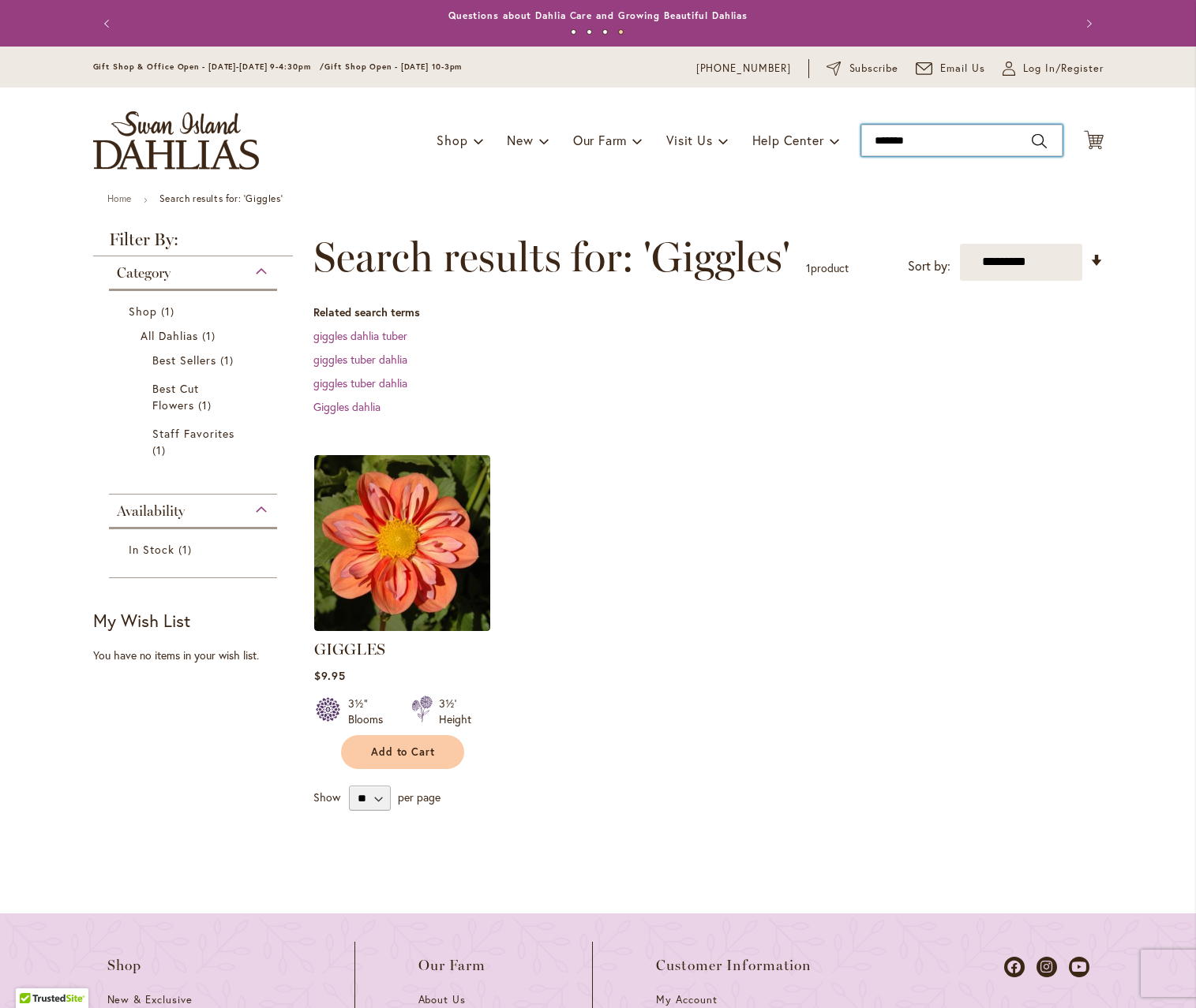
click at [908, 138] on input "*******" at bounding box center [962, 140] width 202 height 32
click at [922, 140] on input "*******" at bounding box center [962, 140] width 202 height 32
type input "*"
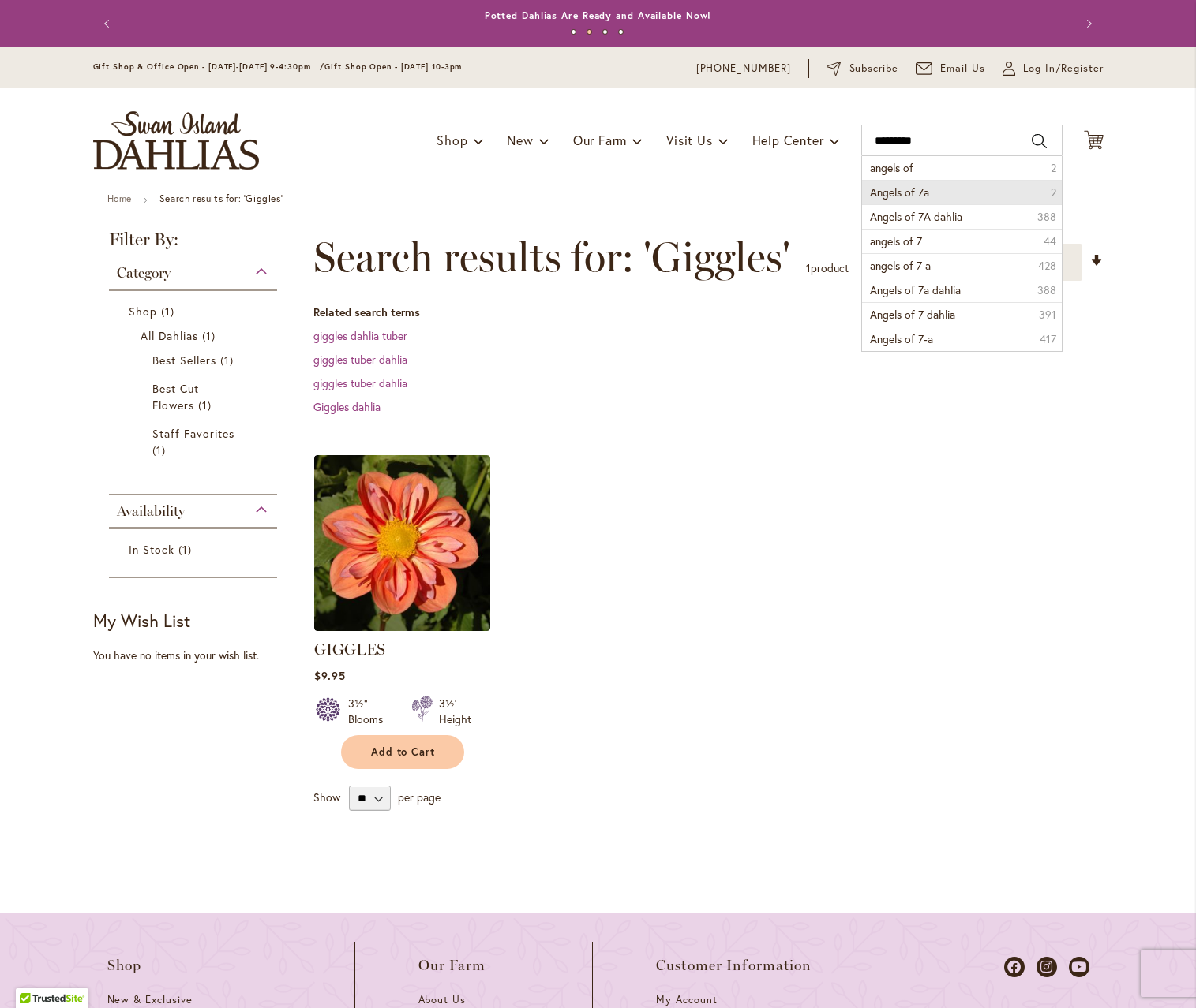
click at [955, 190] on li "Angels of 7a 2" at bounding box center [962, 192] width 200 height 25
type input "**********"
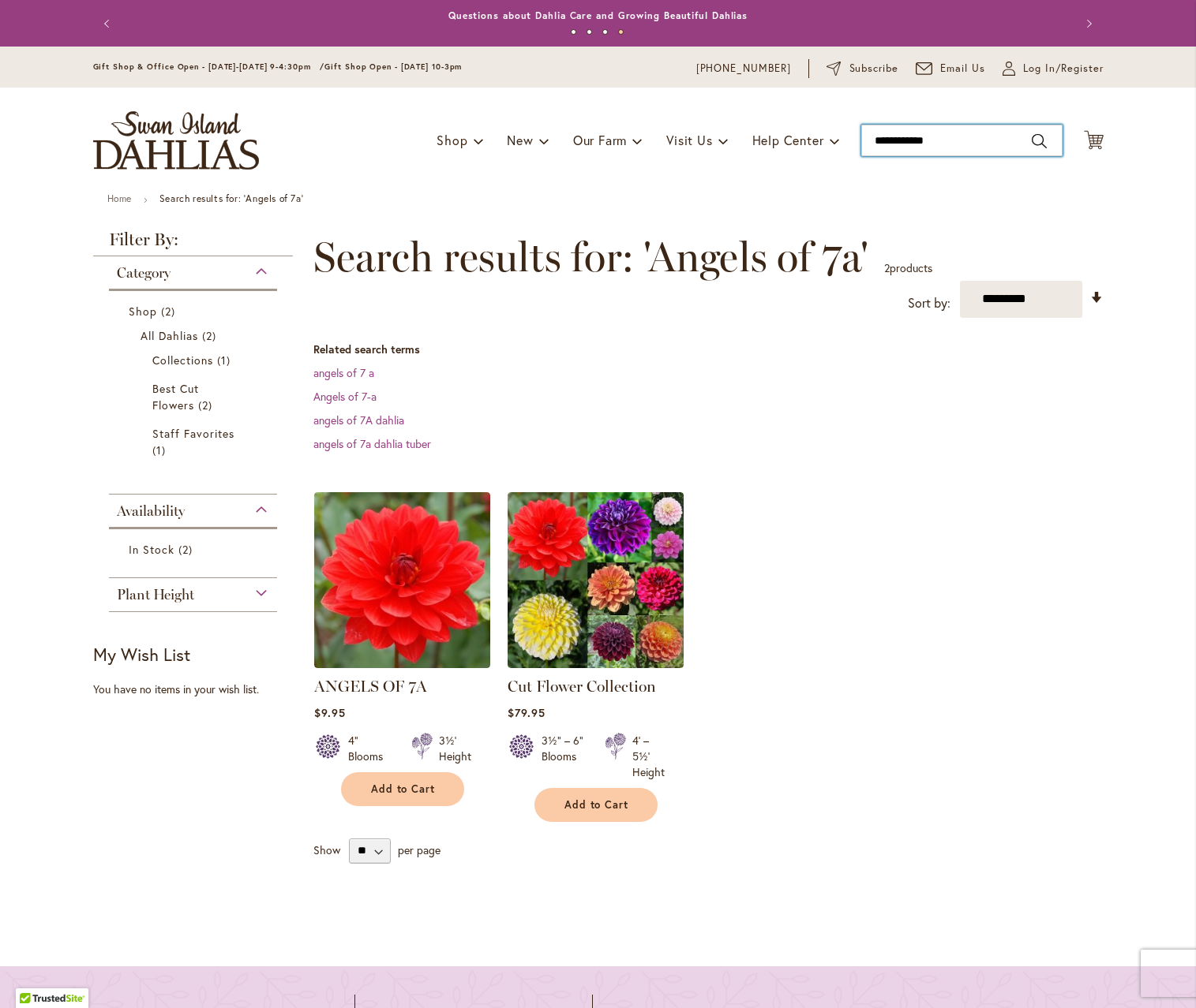
click at [951, 140] on input "**********" at bounding box center [962, 140] width 202 height 32
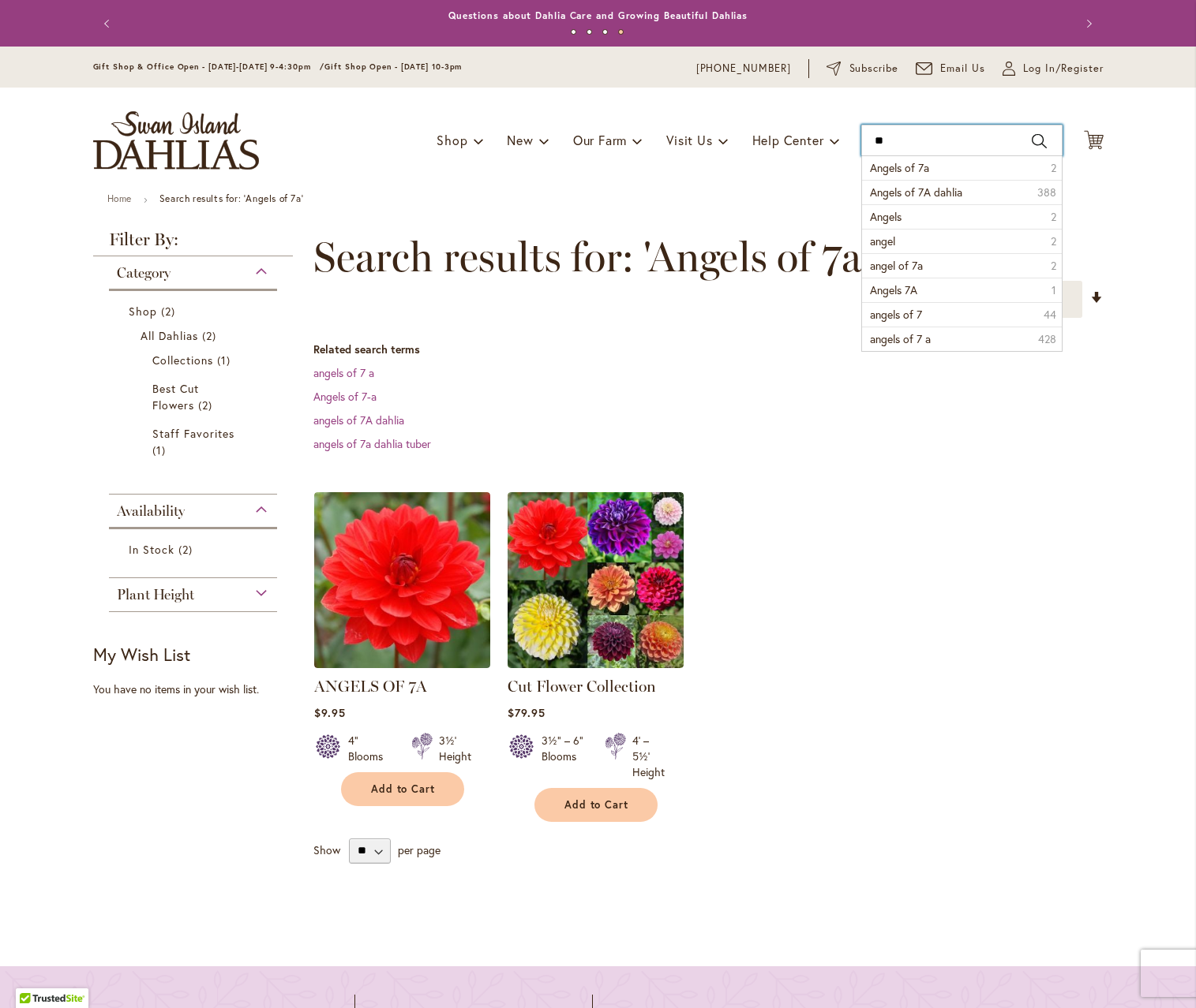
type input "*"
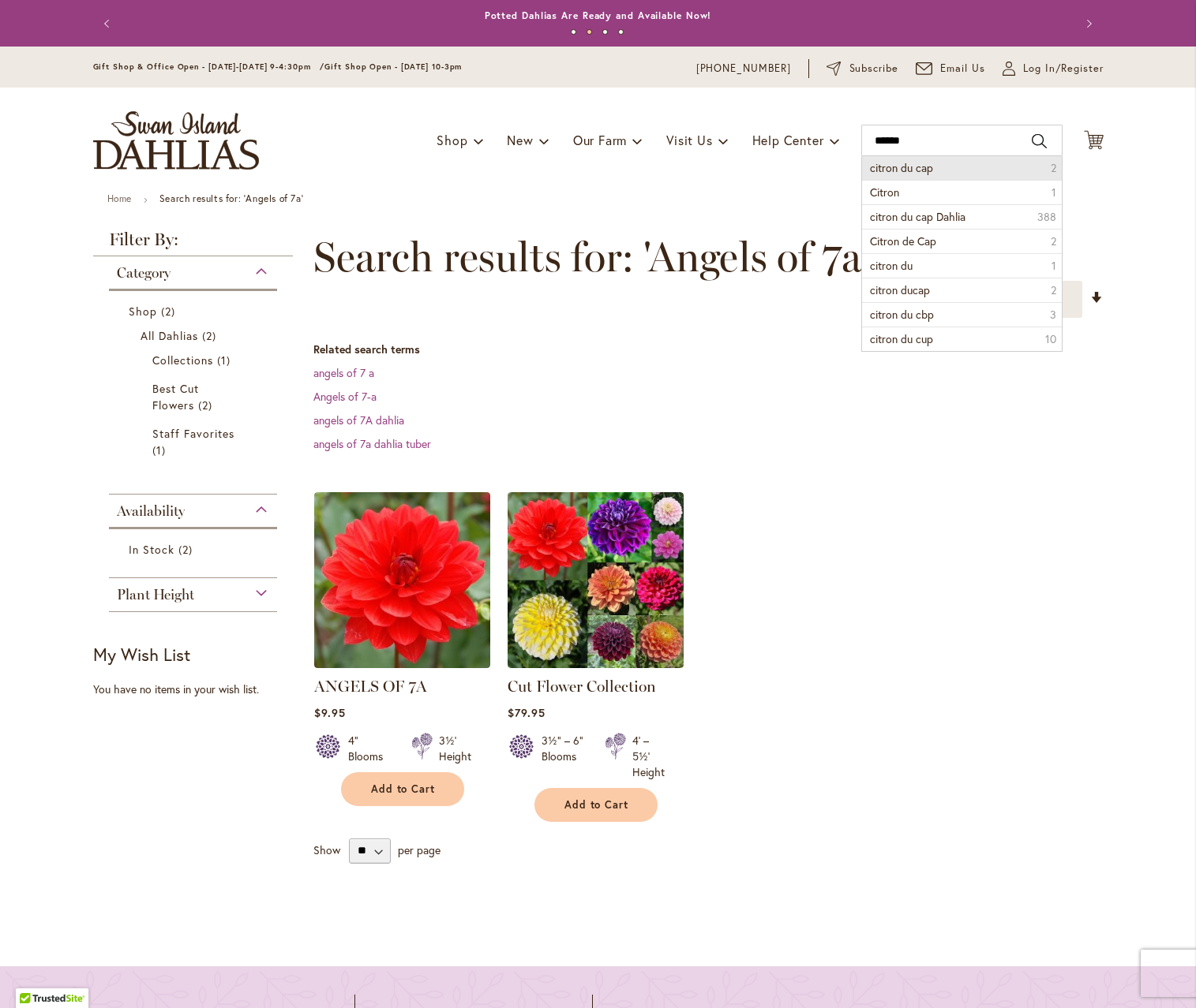
click at [952, 173] on li "citron du cap 2" at bounding box center [962, 167] width 200 height 24
type input "**********"
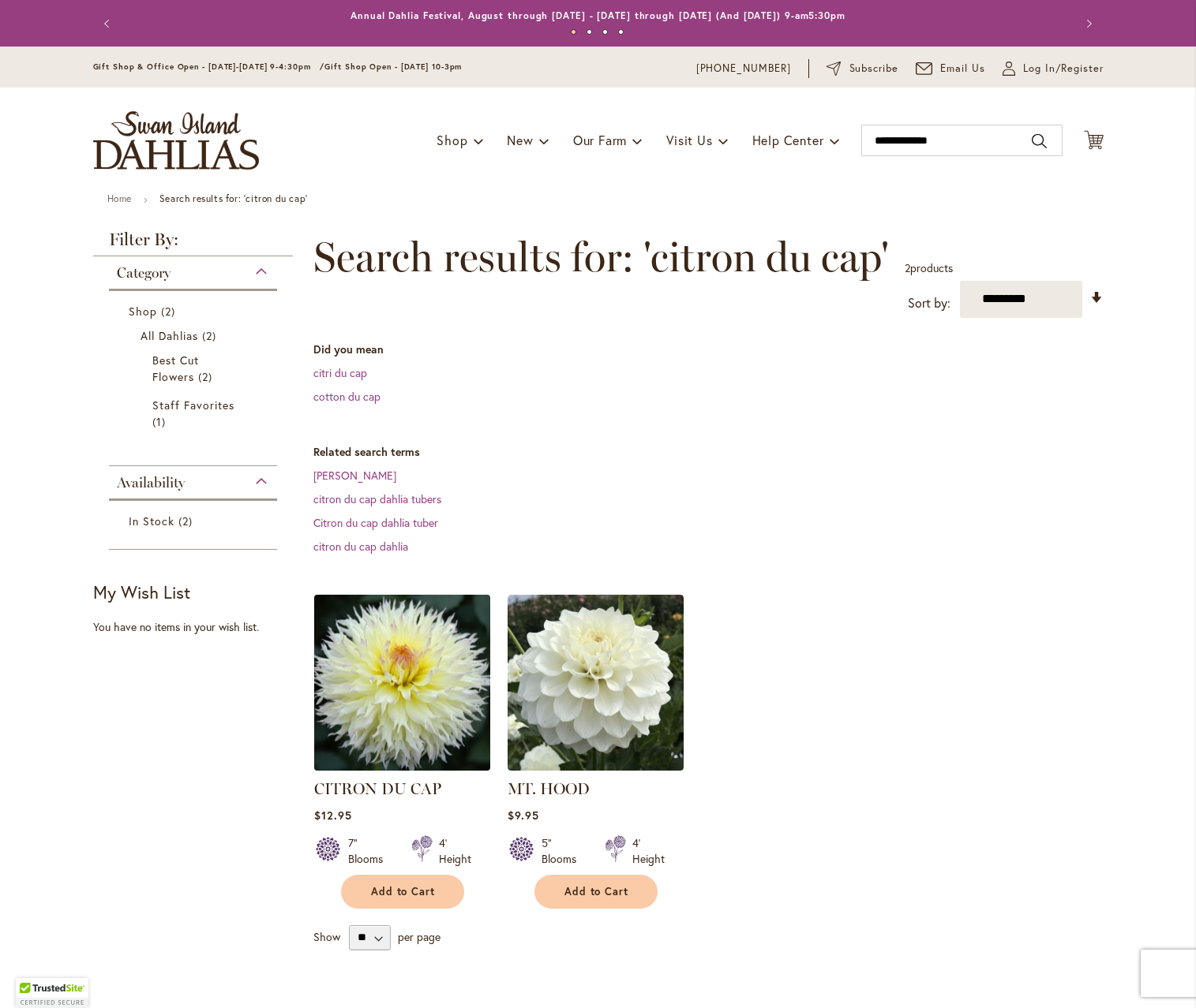
click at [422, 715] on img at bounding box center [401, 682] width 185 height 185
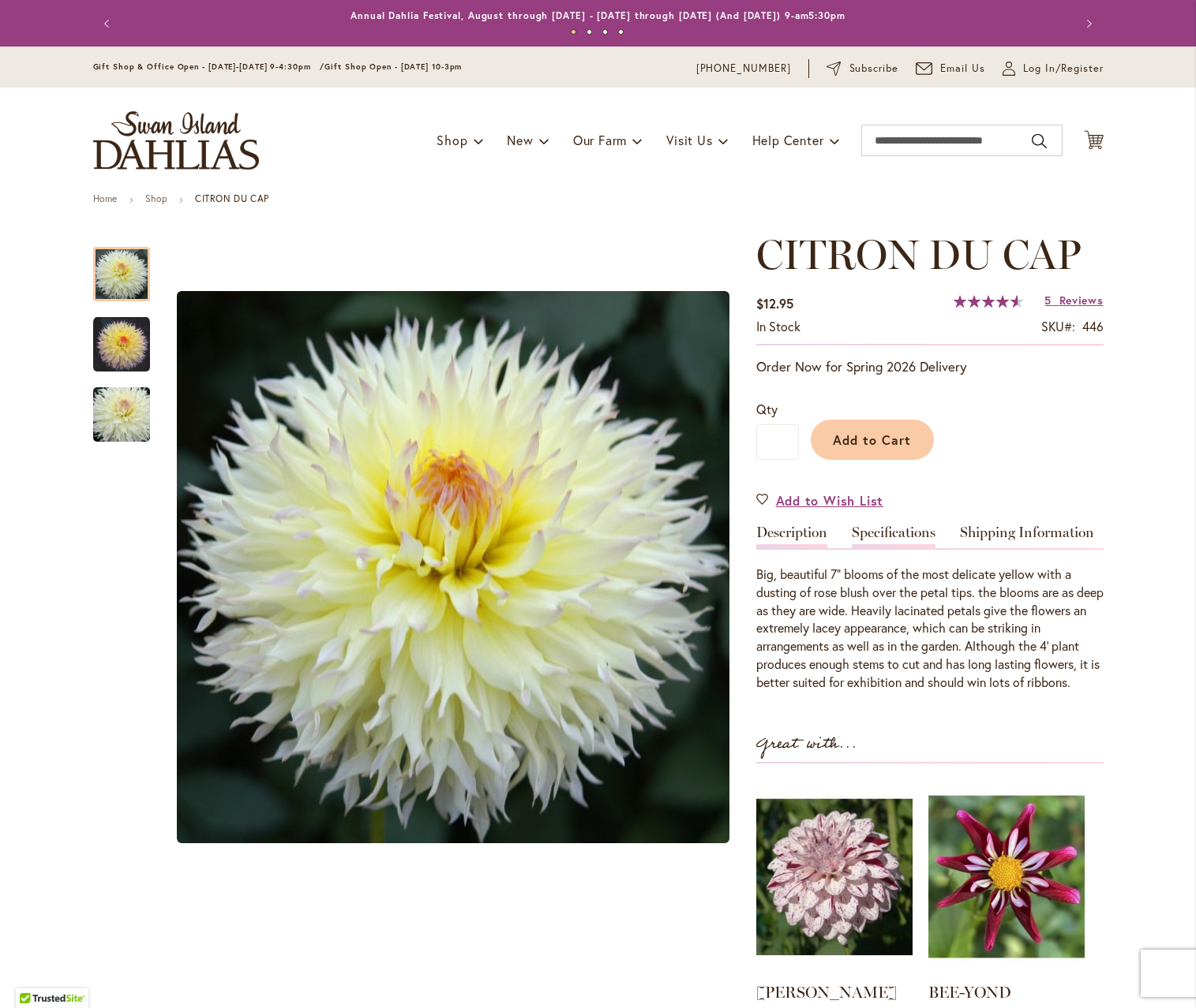
click at [891, 527] on link "Specifications" at bounding box center [893, 537] width 83 height 23
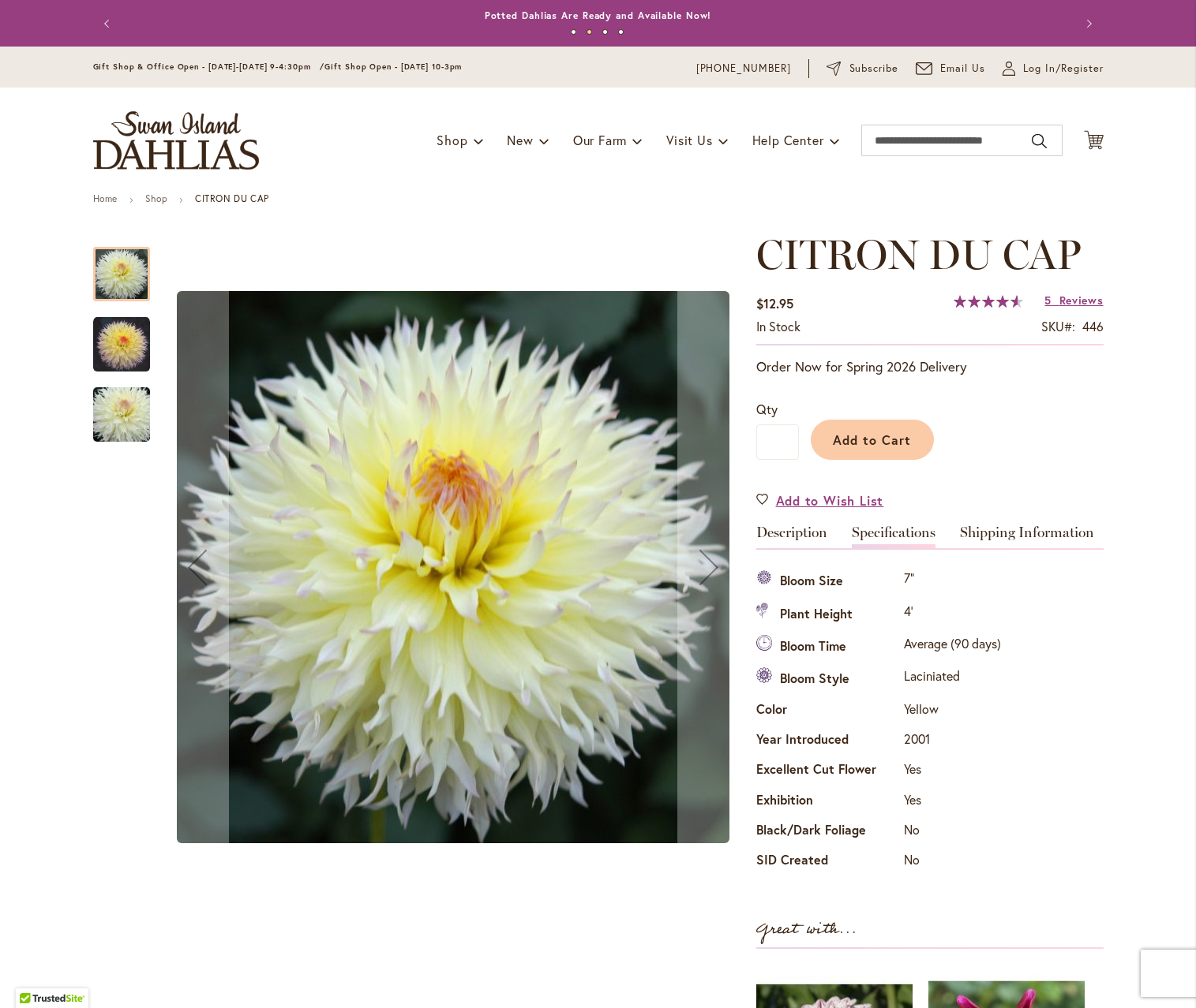
click at [113, 349] on img "CITRON DU CAP" at bounding box center [121, 344] width 57 height 57
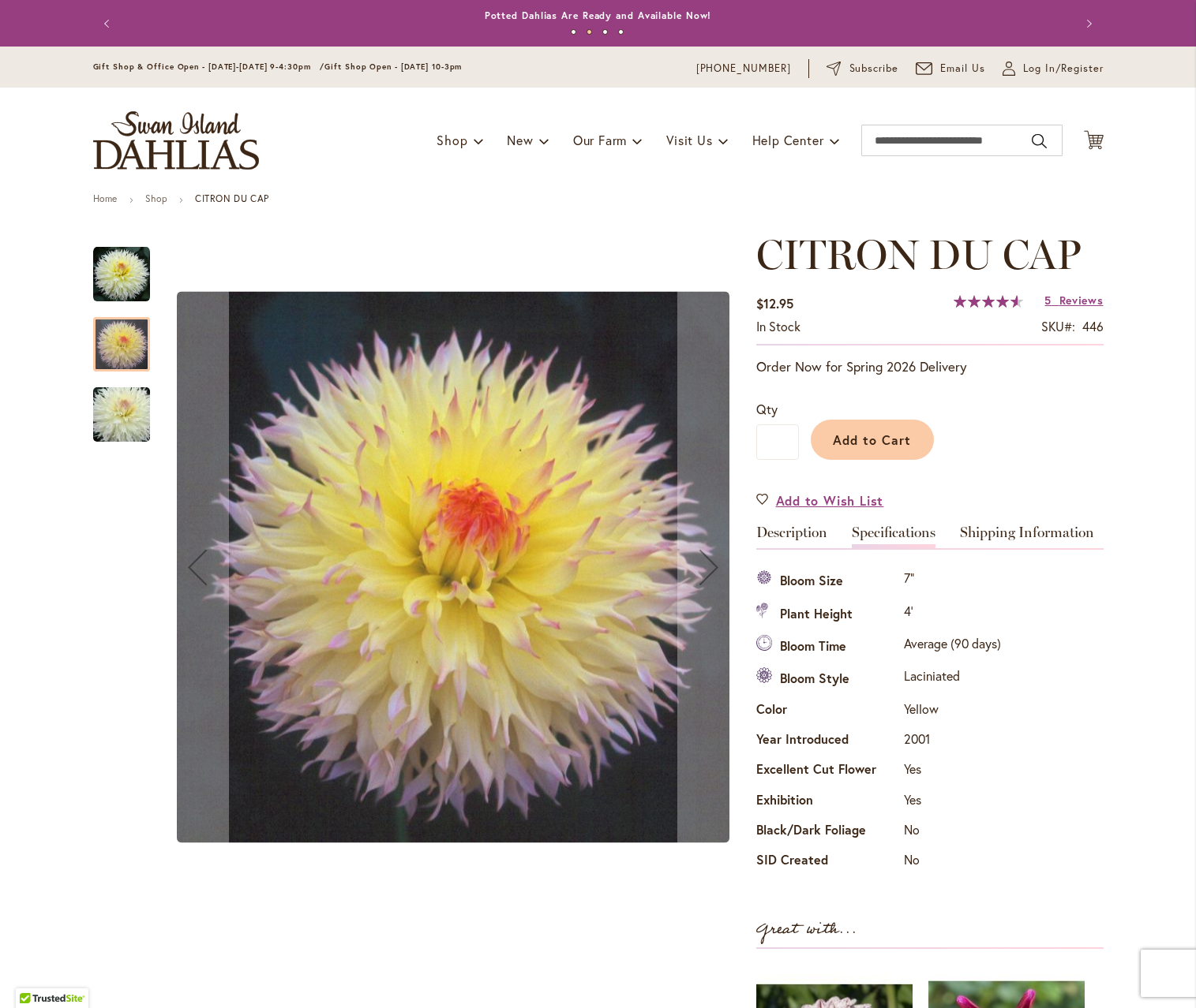
click at [131, 428] on img "CITRON DU CAP" at bounding box center [122, 415] width 114 height 75
